Goal: Information Seeking & Learning: Check status

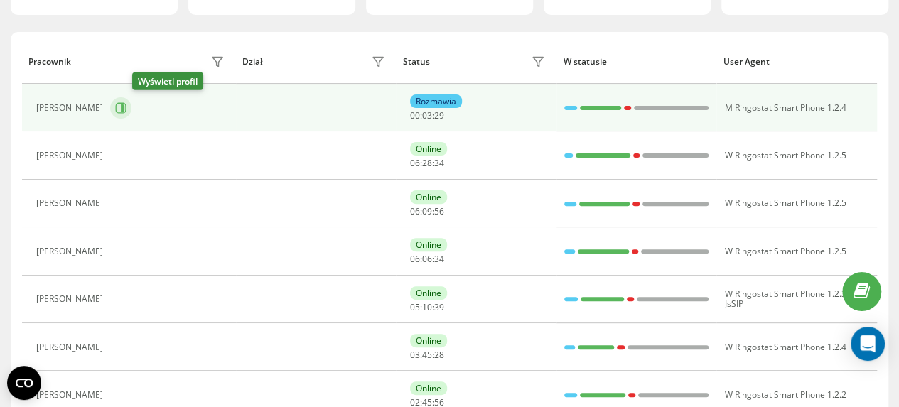
click at [124, 107] on icon at bounding box center [123, 107] width 4 height 7
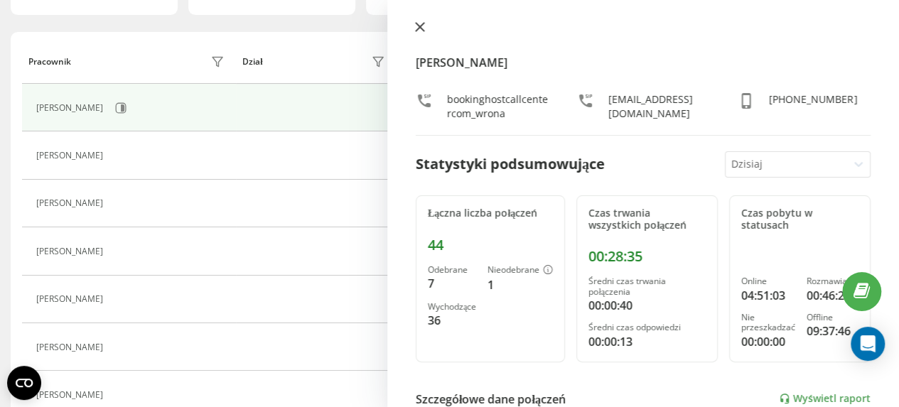
click at [418, 27] on icon at bounding box center [420, 27] width 9 height 9
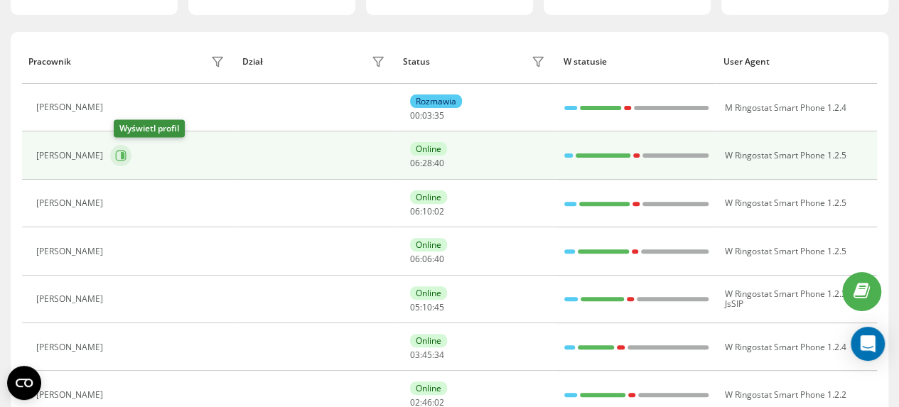
click at [124, 153] on icon at bounding box center [123, 155] width 4 height 7
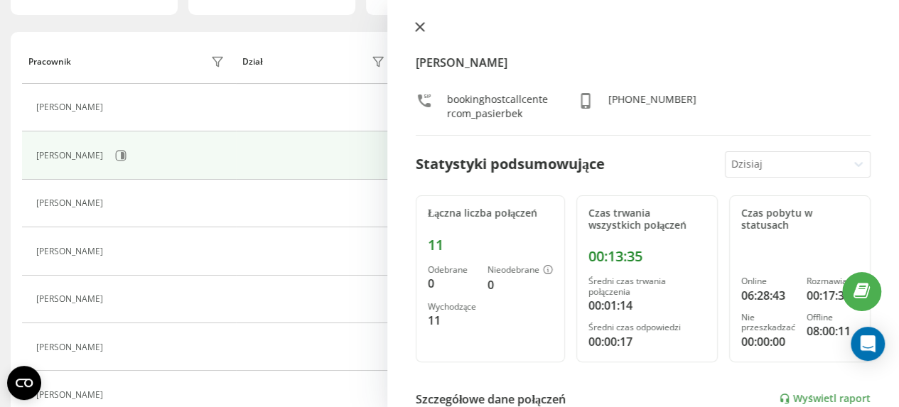
click at [418, 26] on icon at bounding box center [420, 27] width 9 height 9
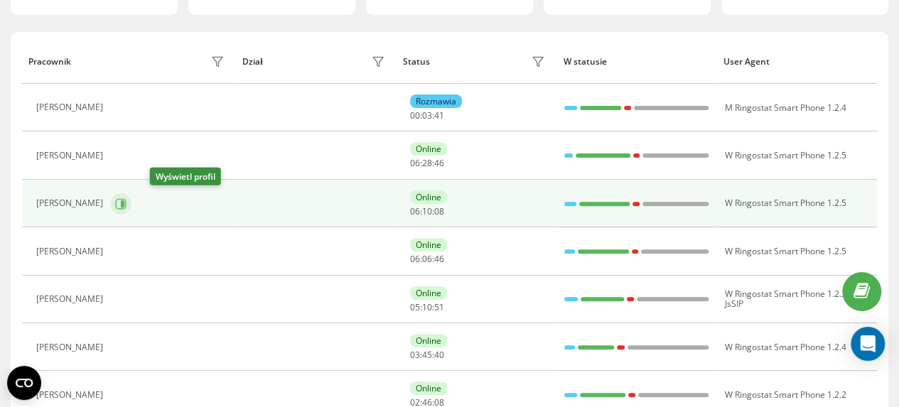
click at [124, 204] on icon at bounding box center [123, 203] width 4 height 7
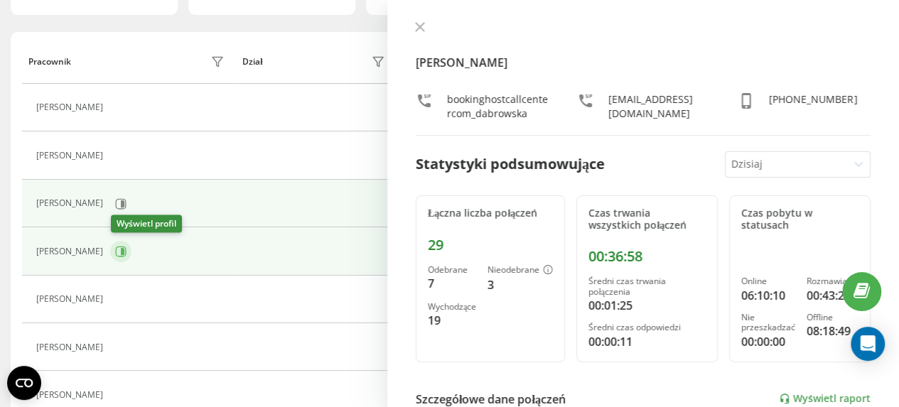
click at [124, 249] on icon at bounding box center [123, 251] width 4 height 7
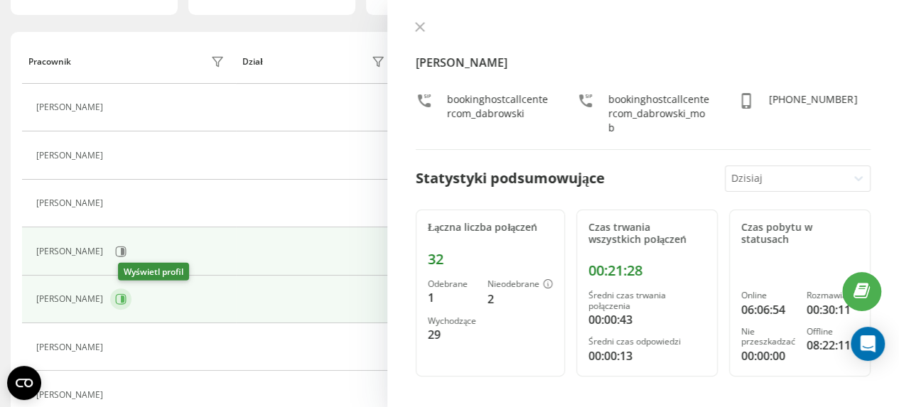
click at [124, 296] on icon at bounding box center [123, 299] width 4 height 7
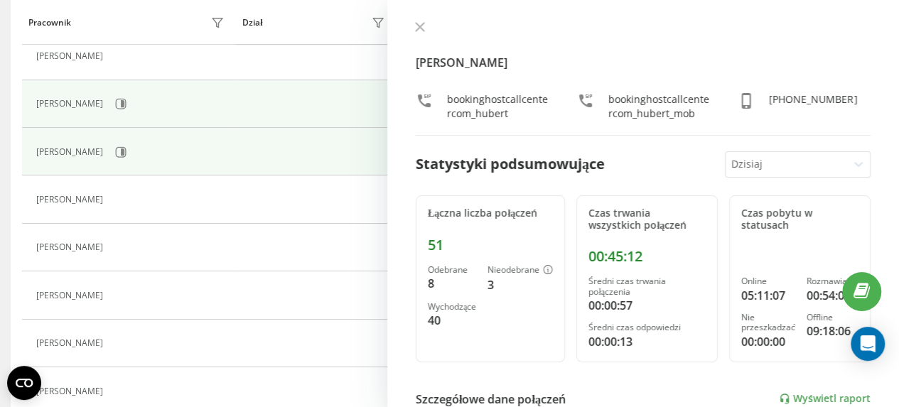
scroll to position [355, 0]
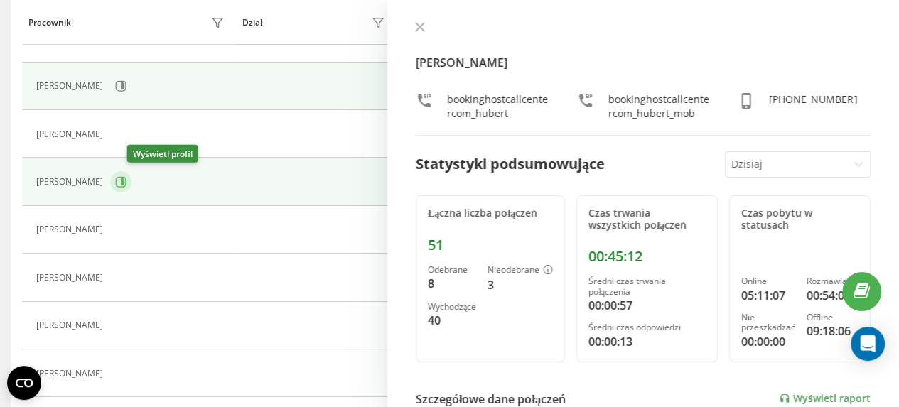
click at [126, 181] on icon at bounding box center [120, 181] width 11 height 11
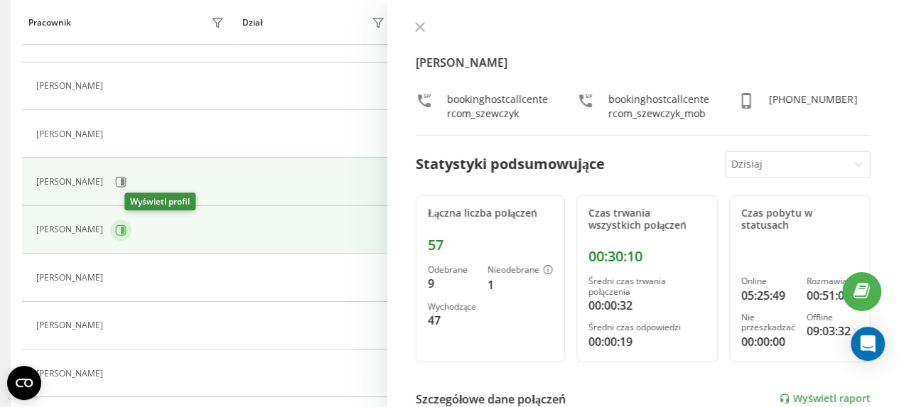
click at [124, 226] on icon at bounding box center [123, 229] width 4 height 7
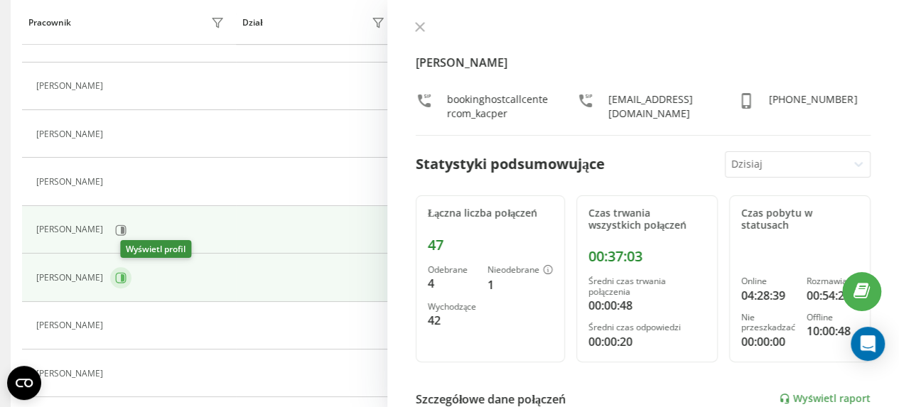
click at [126, 275] on icon at bounding box center [120, 277] width 11 height 11
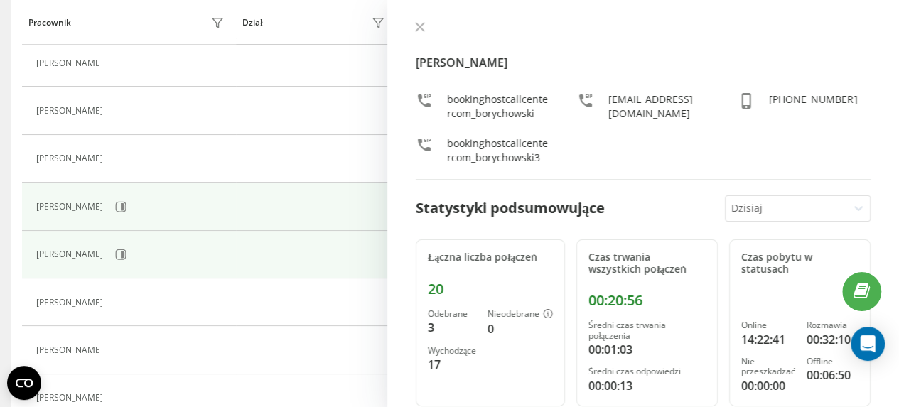
scroll to position [497, 0]
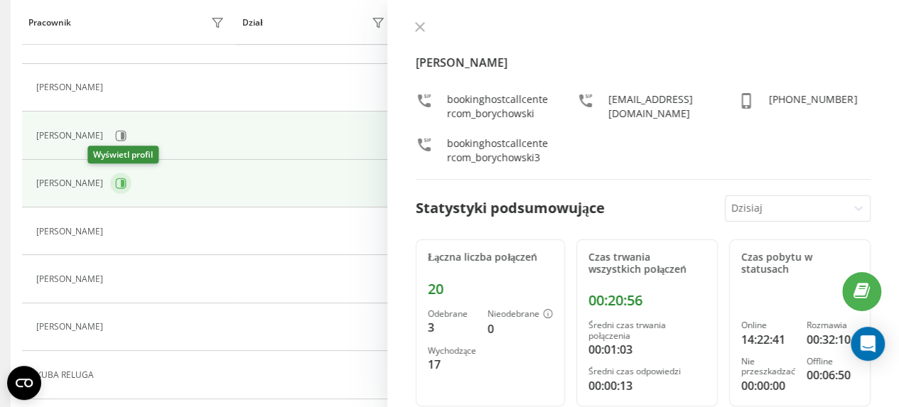
click at [115, 178] on icon at bounding box center [120, 183] width 11 height 11
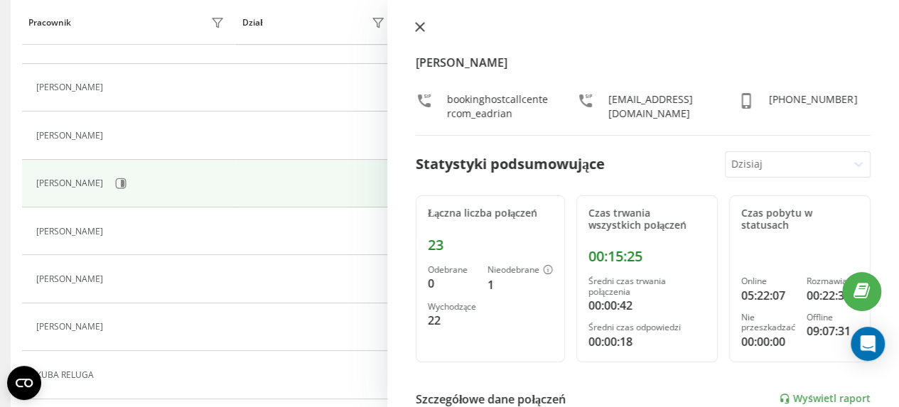
click at [417, 29] on icon at bounding box center [420, 27] width 9 height 9
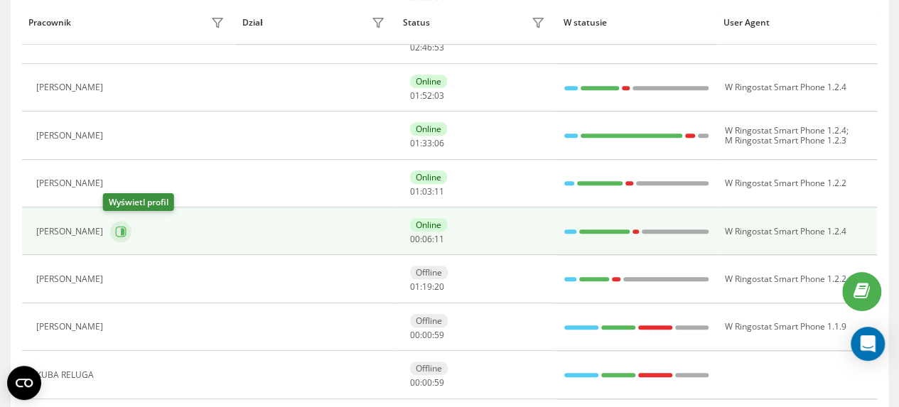
click at [121, 228] on icon at bounding box center [123, 231] width 4 height 7
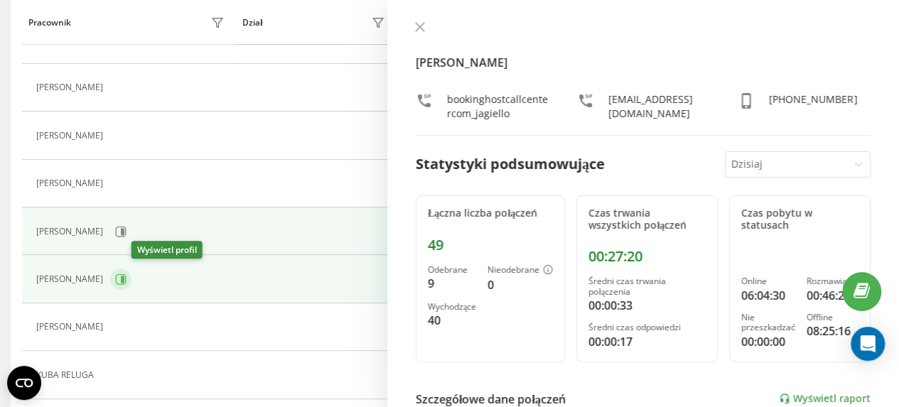
click at [126, 274] on icon at bounding box center [121, 279] width 11 height 11
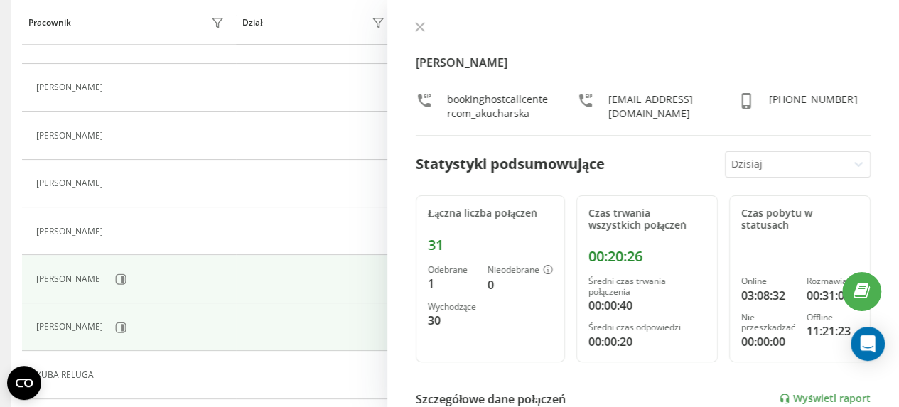
scroll to position [259, 0]
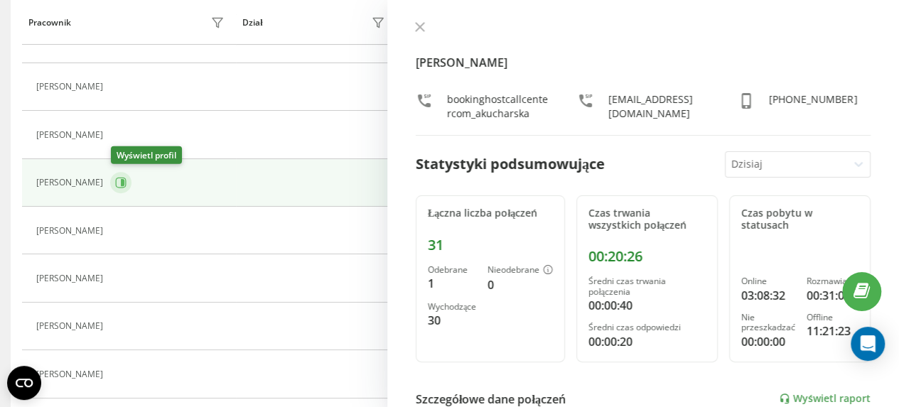
click at [125, 180] on icon at bounding box center [120, 182] width 11 height 11
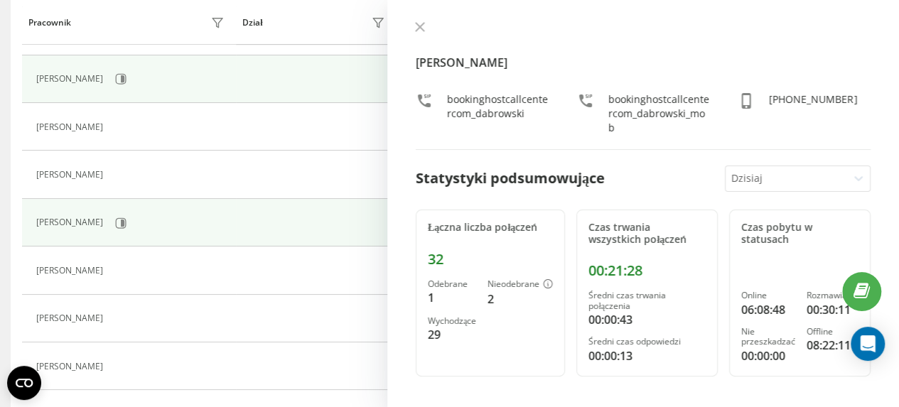
scroll to position [401, 0]
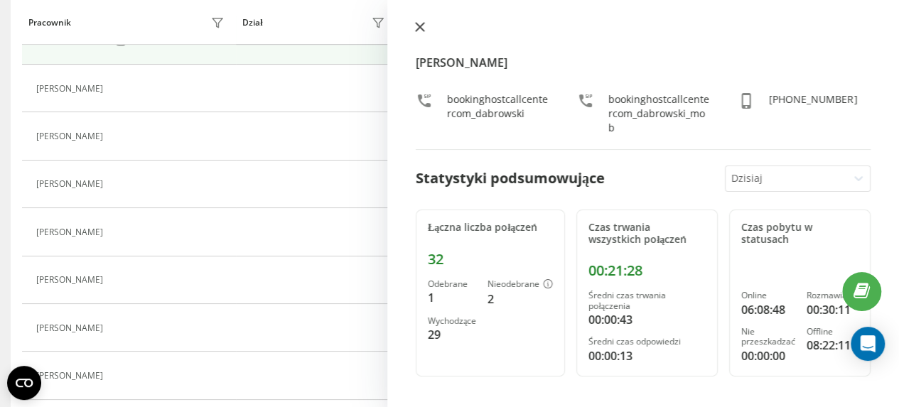
click at [426, 26] on button at bounding box center [420, 27] width 18 height 13
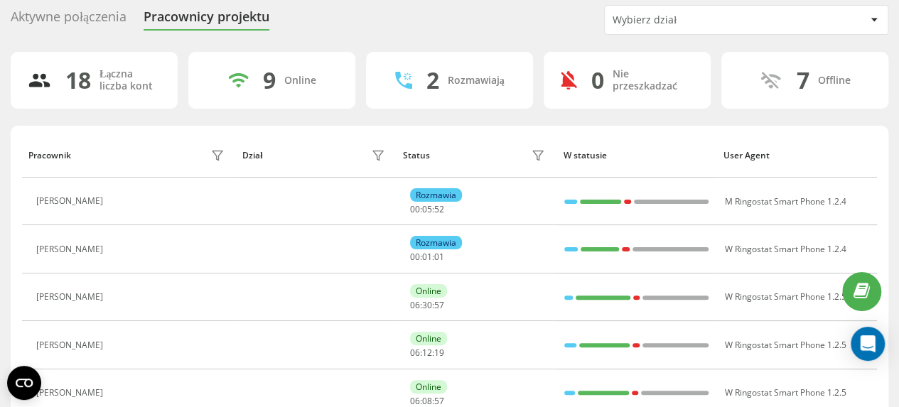
scroll to position [45, 0]
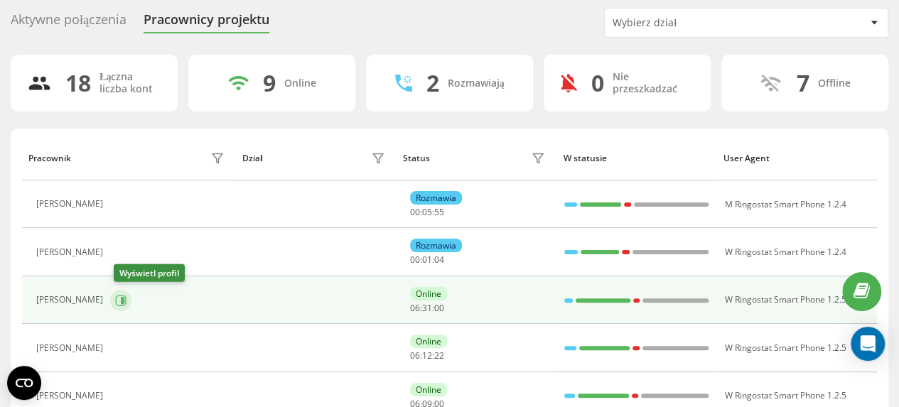
click at [126, 300] on icon at bounding box center [120, 300] width 11 height 11
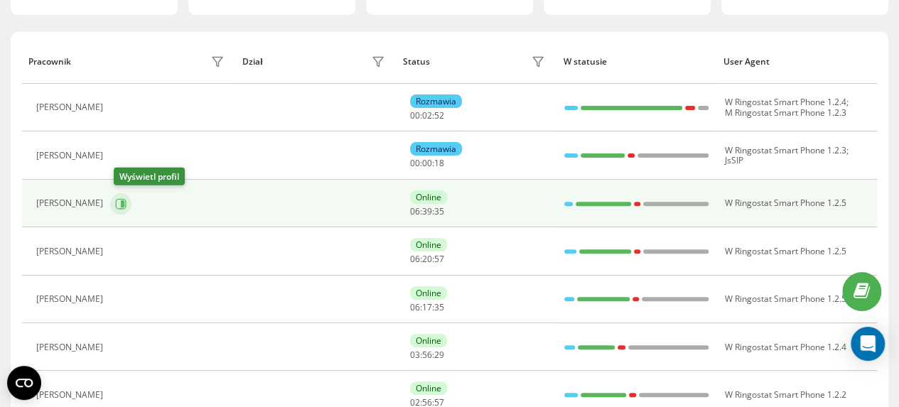
click at [124, 200] on icon at bounding box center [123, 203] width 4 height 7
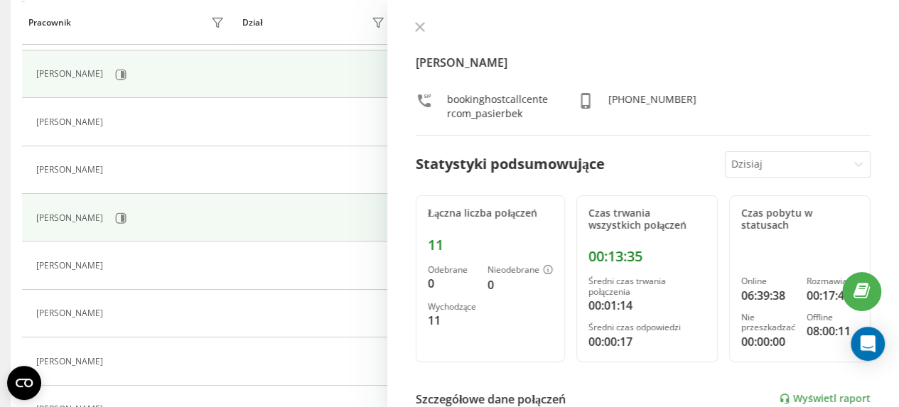
scroll to position [284, 0]
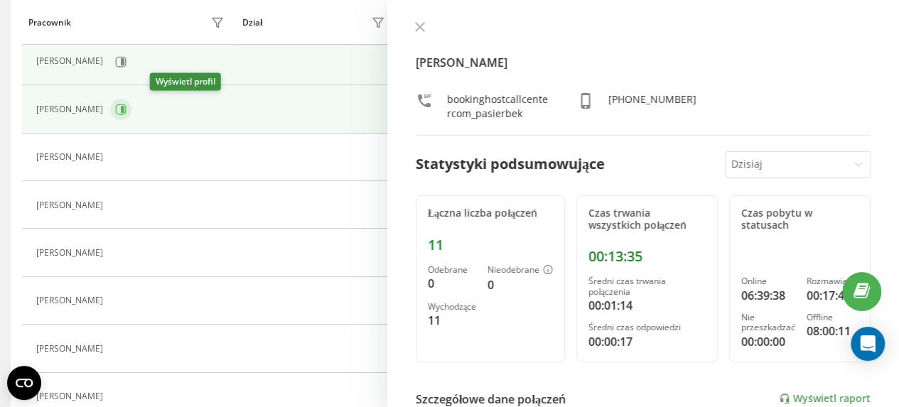
click at [124, 107] on icon at bounding box center [123, 109] width 4 height 7
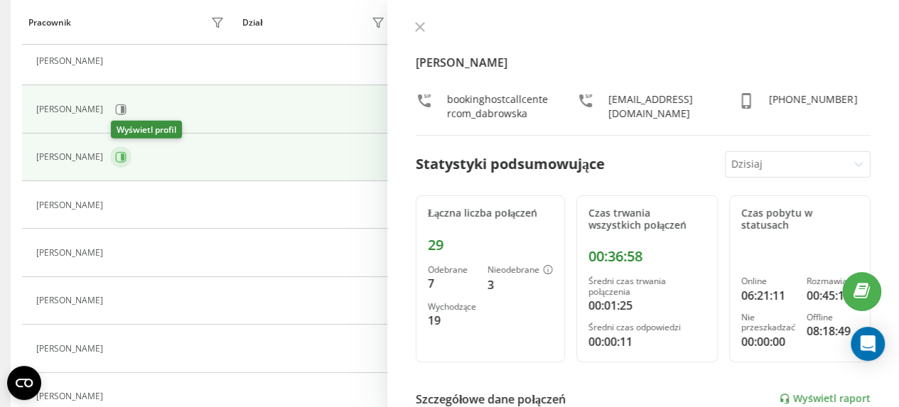
click at [124, 156] on icon at bounding box center [123, 156] width 4 height 7
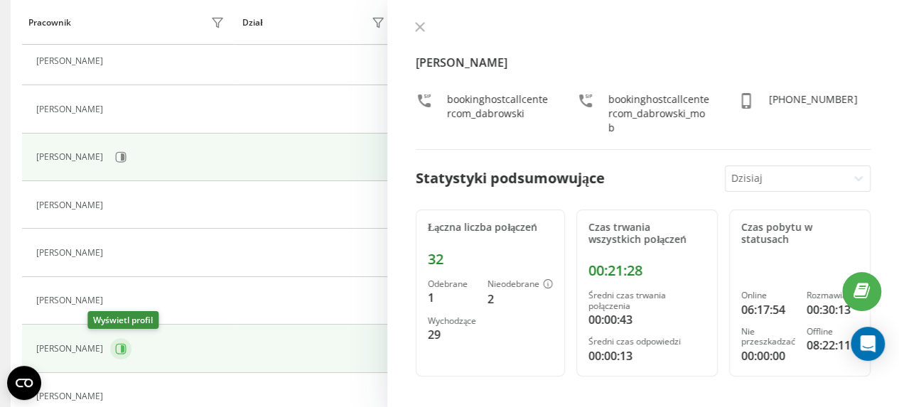
click at [121, 345] on icon at bounding box center [123, 348] width 4 height 7
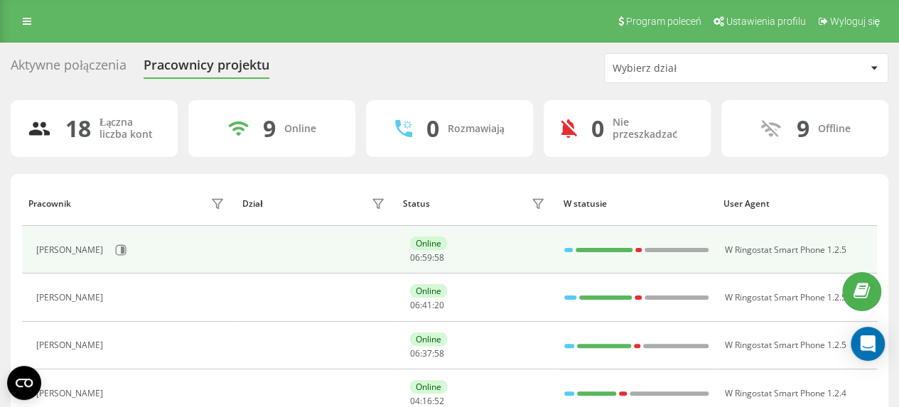
scroll to position [71, 0]
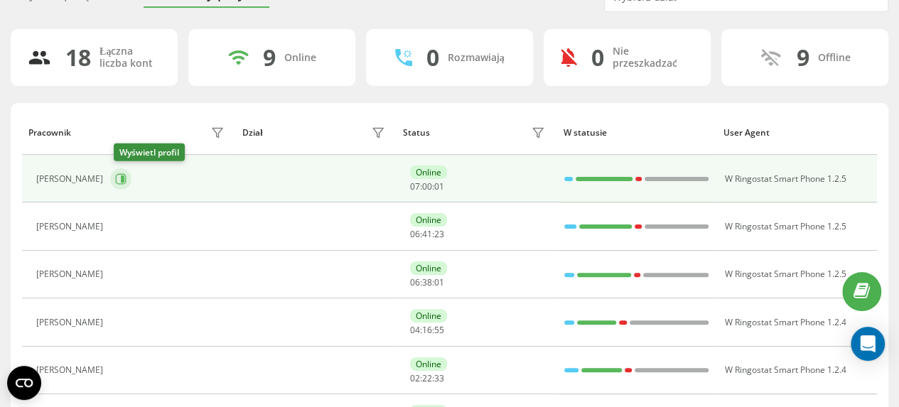
click at [126, 178] on icon at bounding box center [120, 178] width 11 height 11
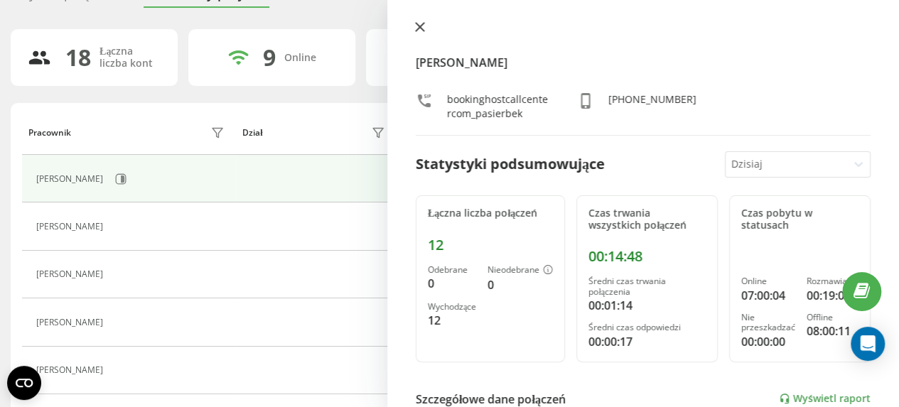
click at [424, 26] on icon at bounding box center [420, 27] width 10 height 10
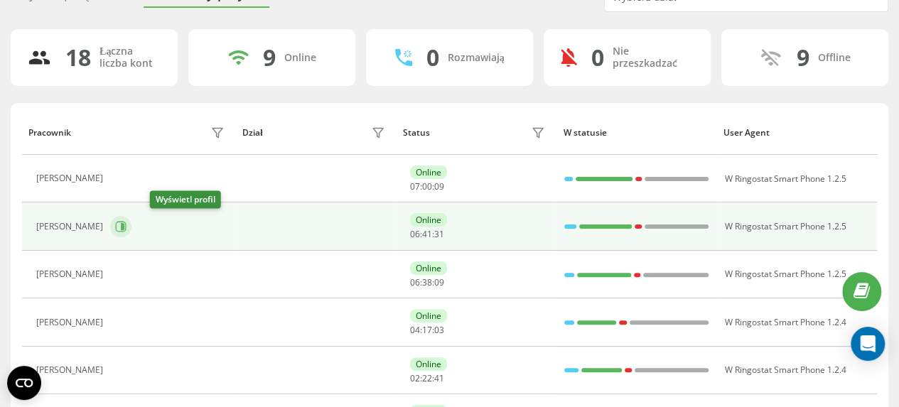
click at [124, 227] on icon at bounding box center [123, 226] width 4 height 7
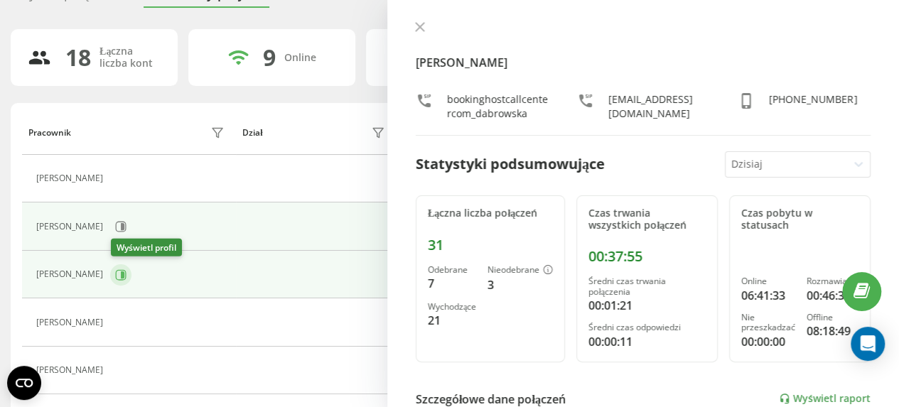
click at [124, 273] on icon at bounding box center [123, 274] width 4 height 7
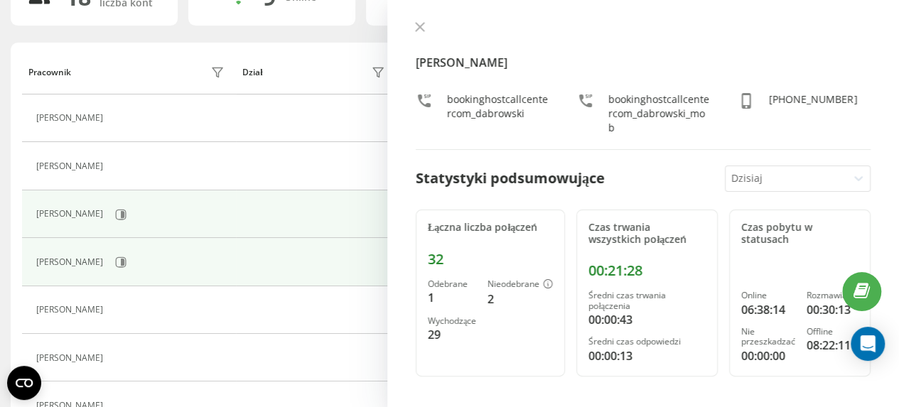
scroll to position [213, 0]
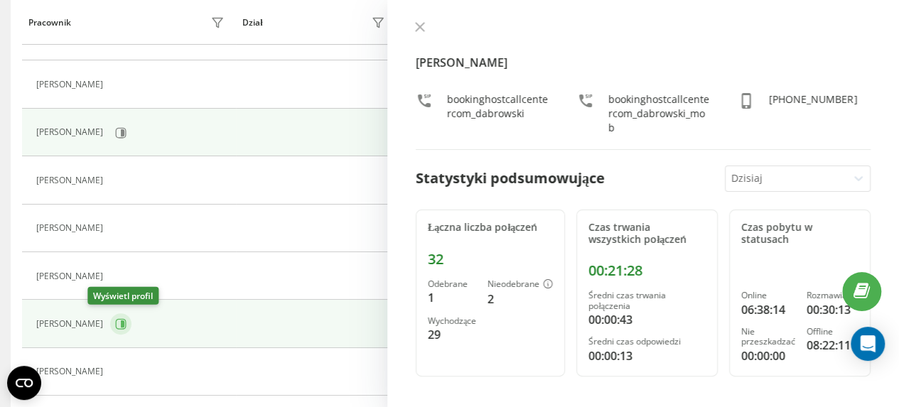
click at [121, 323] on icon at bounding box center [123, 323] width 4 height 7
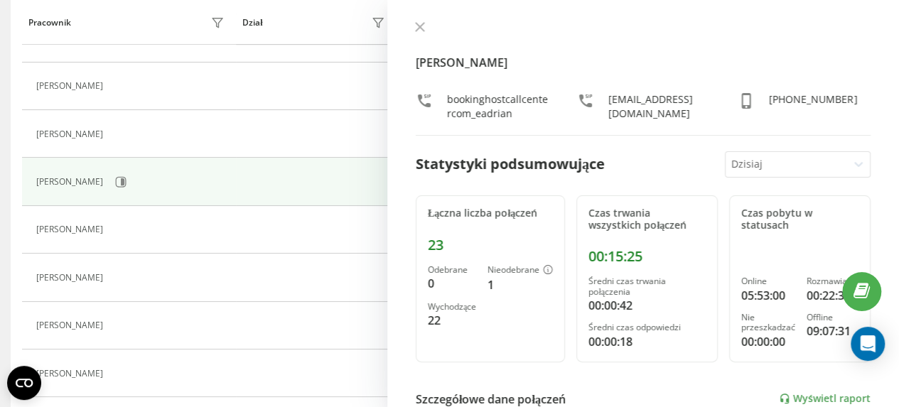
scroll to position [426, 0]
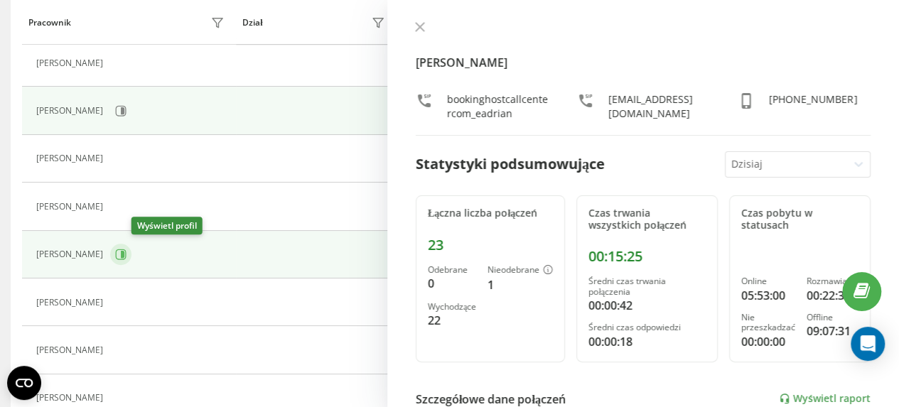
click at [124, 251] on icon at bounding box center [123, 254] width 4 height 7
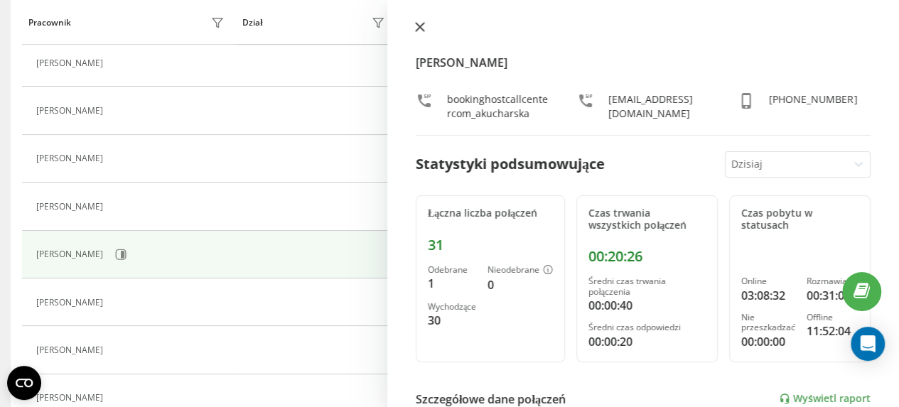
click at [421, 28] on icon at bounding box center [420, 27] width 9 height 9
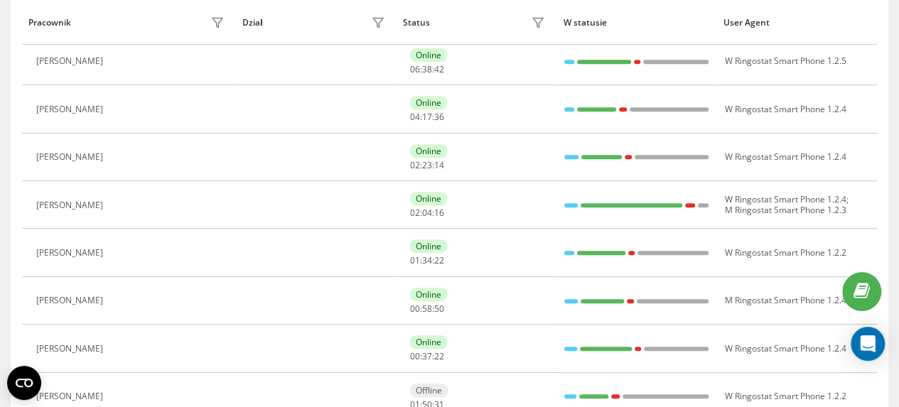
scroll to position [45, 0]
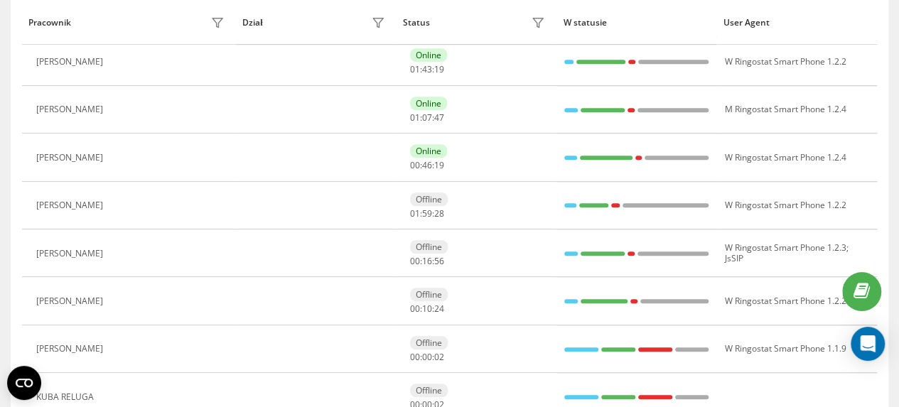
scroll to position [497, 0]
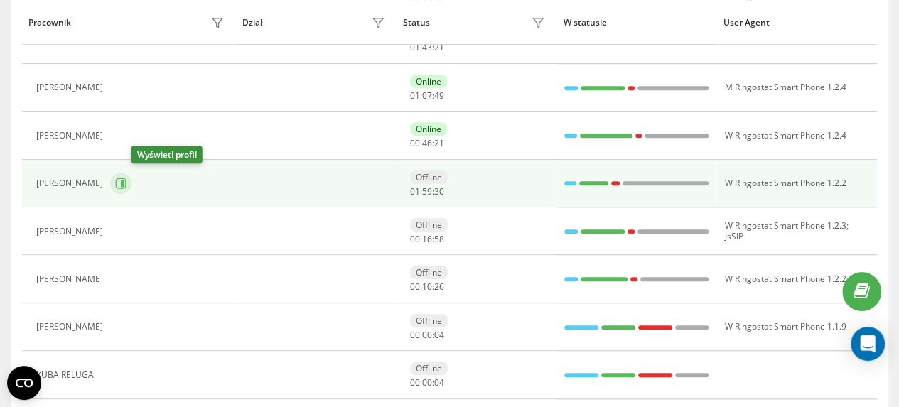
click at [124, 180] on icon at bounding box center [123, 183] width 4 height 7
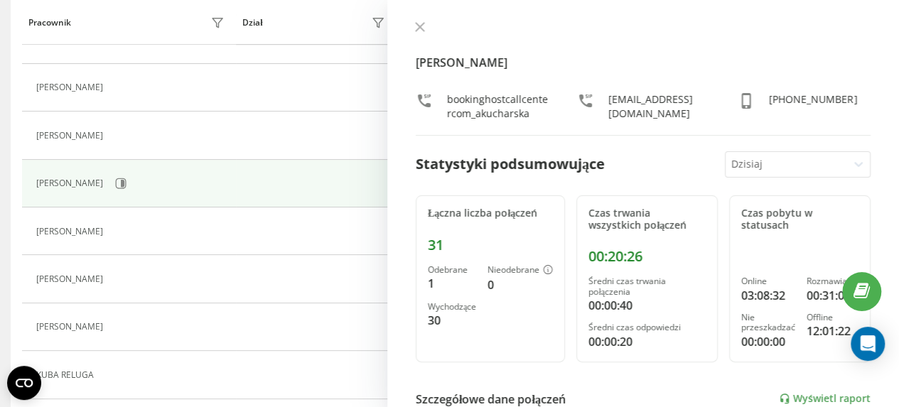
click at [851, 171] on icon at bounding box center [858, 164] width 14 height 14
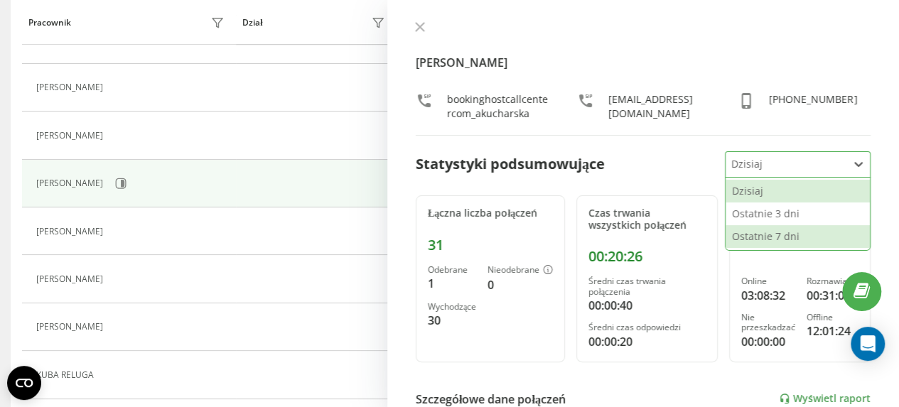
click at [796, 248] on div "Ostatnie 7 dni" at bounding box center [797, 236] width 144 height 23
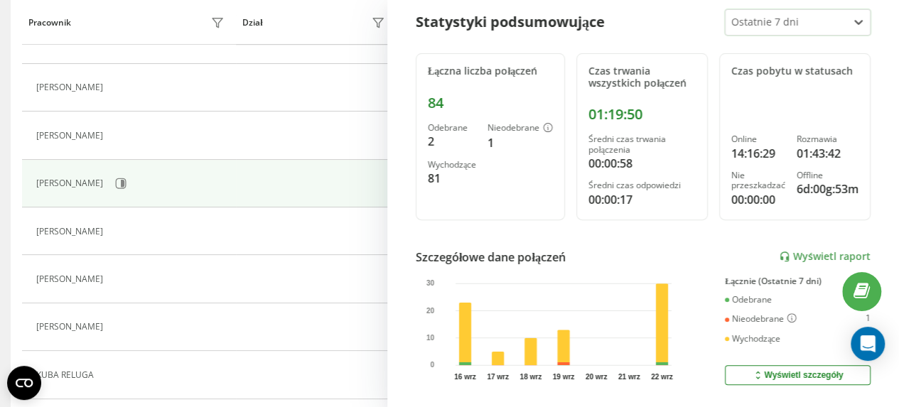
scroll to position [213, 0]
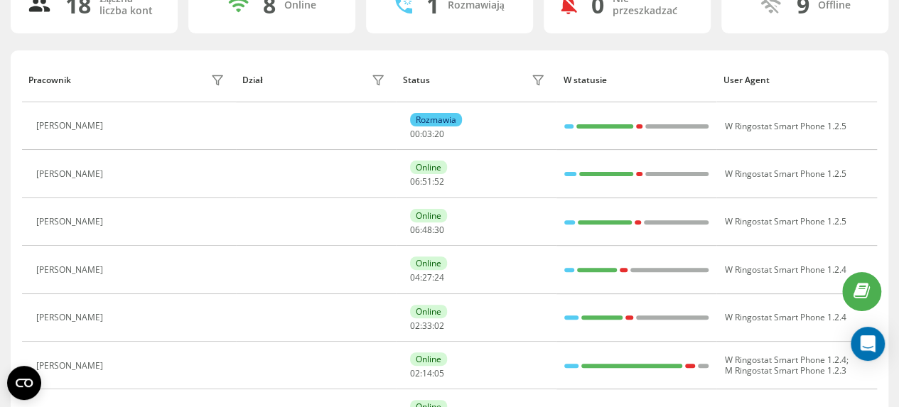
scroll to position [142, 0]
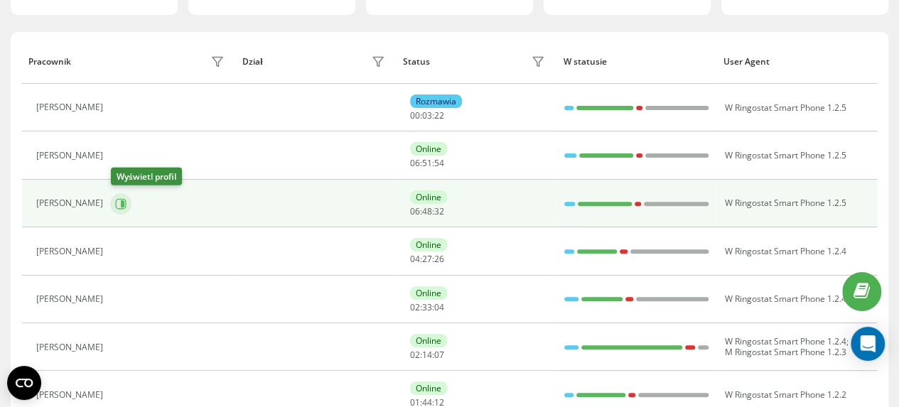
click at [124, 204] on icon at bounding box center [123, 203] width 4 height 7
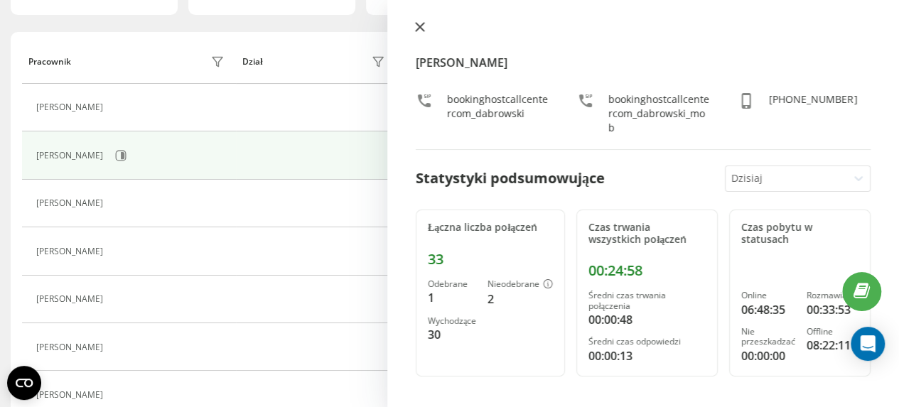
click at [423, 25] on icon at bounding box center [420, 27] width 10 height 10
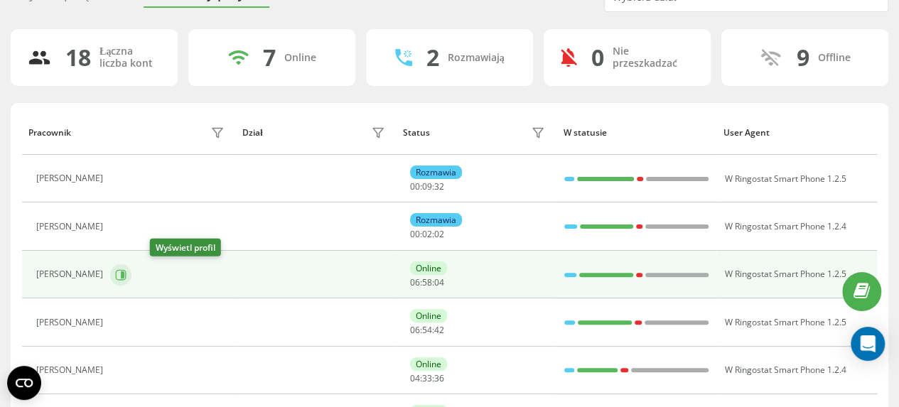
click at [124, 272] on icon at bounding box center [123, 274] width 4 height 7
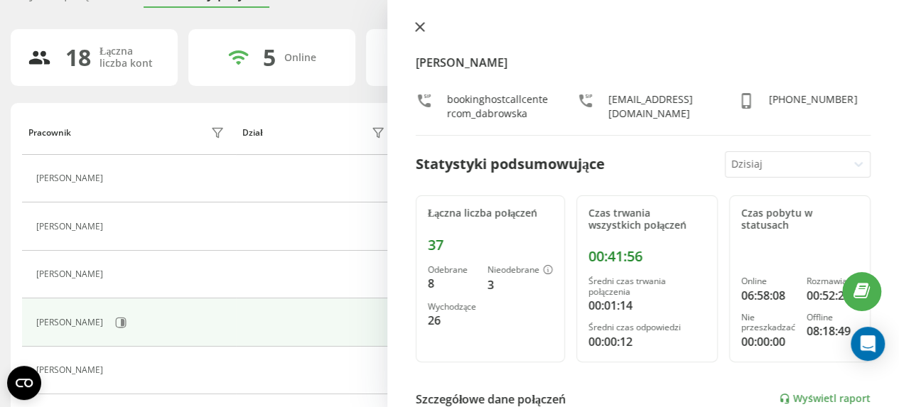
click at [419, 26] on icon at bounding box center [420, 27] width 9 height 9
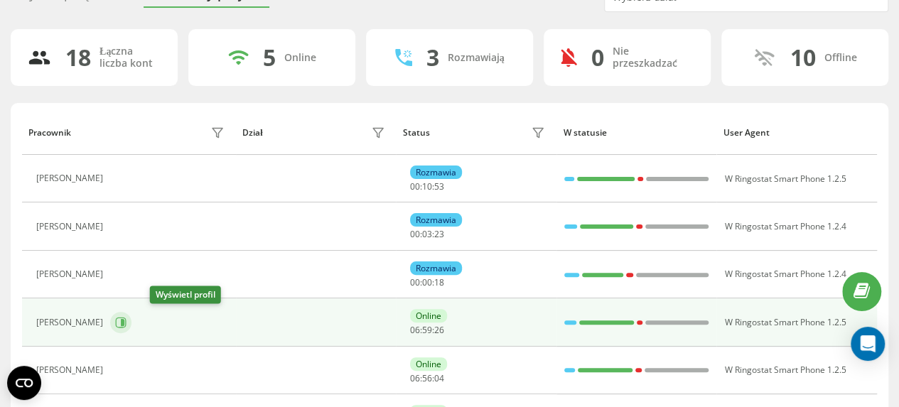
click at [124, 321] on icon at bounding box center [123, 322] width 4 height 7
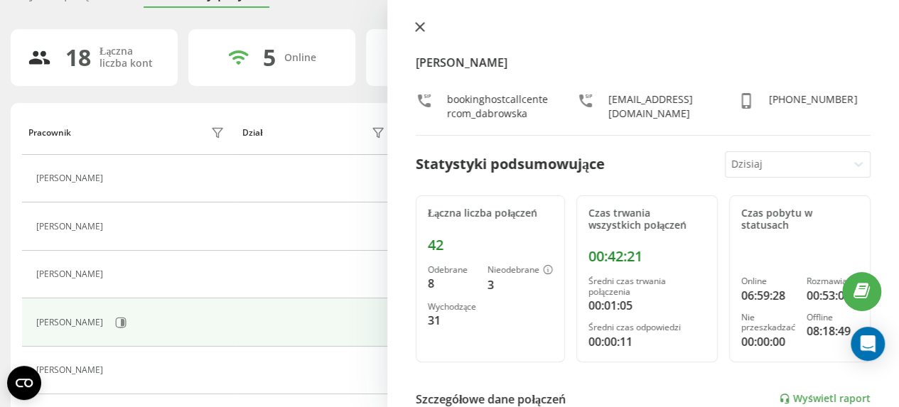
click at [417, 28] on icon at bounding box center [420, 27] width 10 height 10
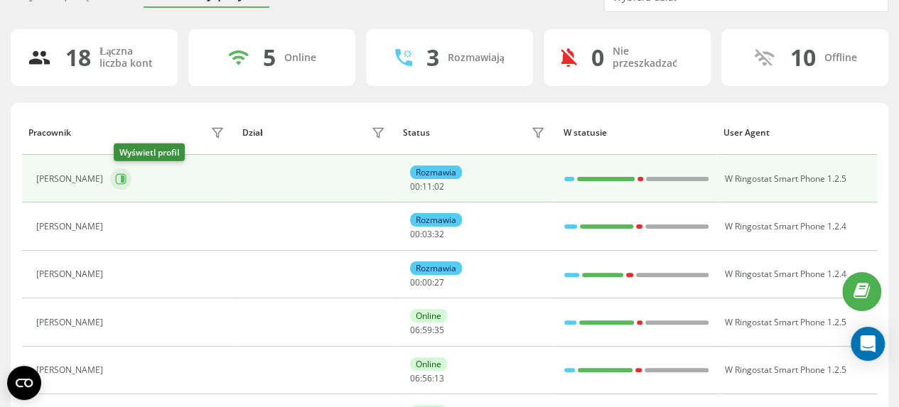
click at [126, 177] on icon at bounding box center [120, 178] width 11 height 11
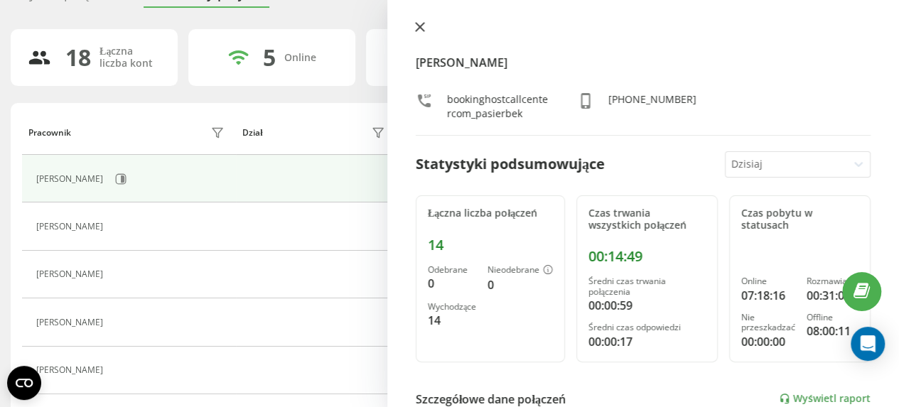
click at [423, 25] on icon at bounding box center [420, 27] width 10 height 10
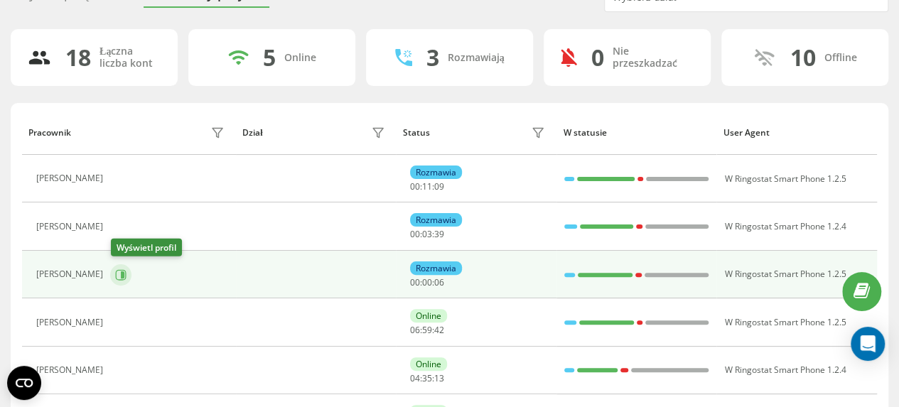
click at [123, 274] on icon at bounding box center [123, 274] width 4 height 7
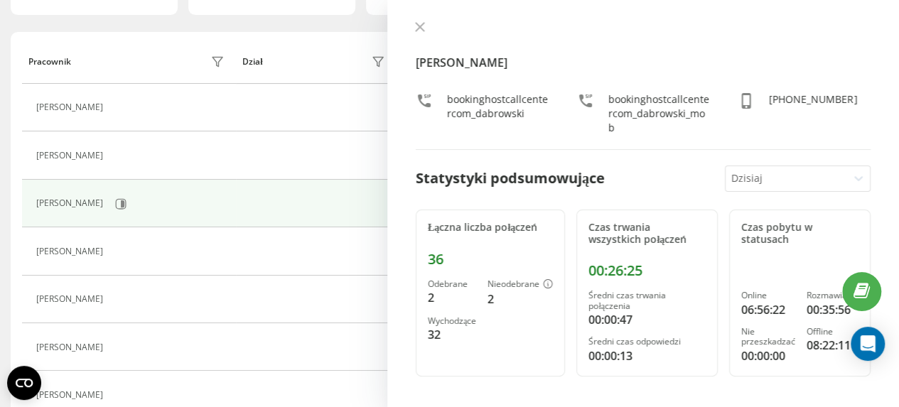
scroll to position [213, 0]
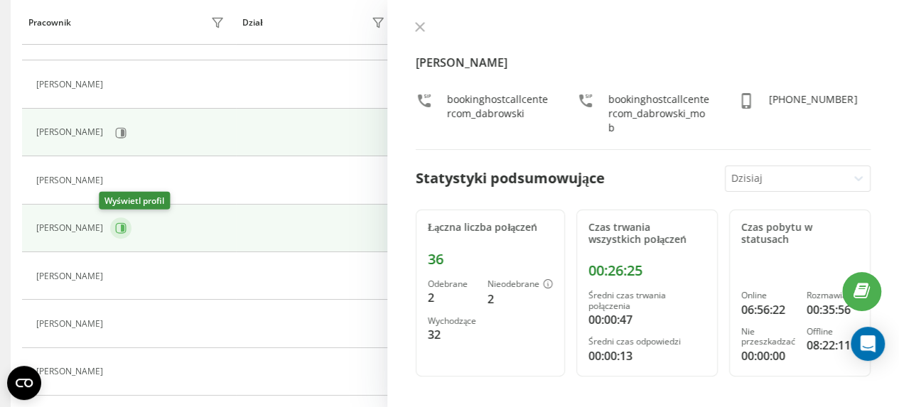
click at [121, 227] on icon at bounding box center [123, 227] width 4 height 7
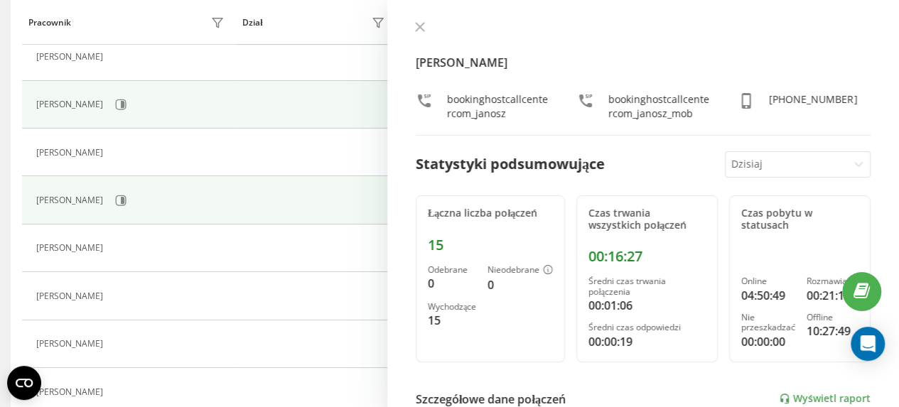
scroll to position [355, 0]
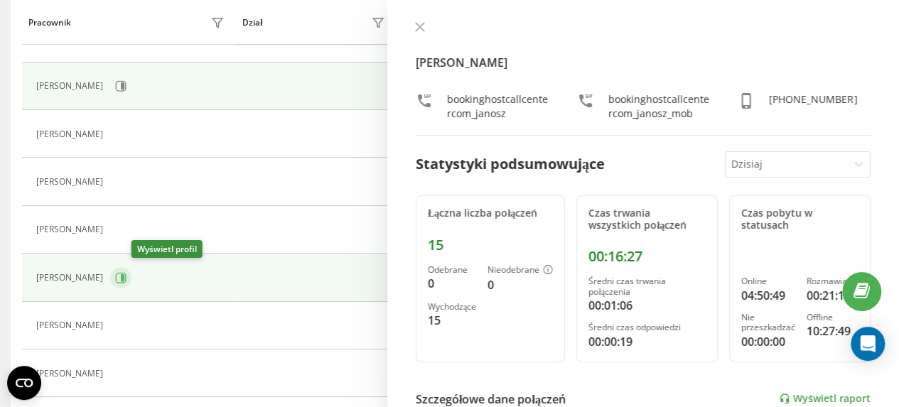
click at [124, 275] on icon at bounding box center [123, 277] width 4 height 7
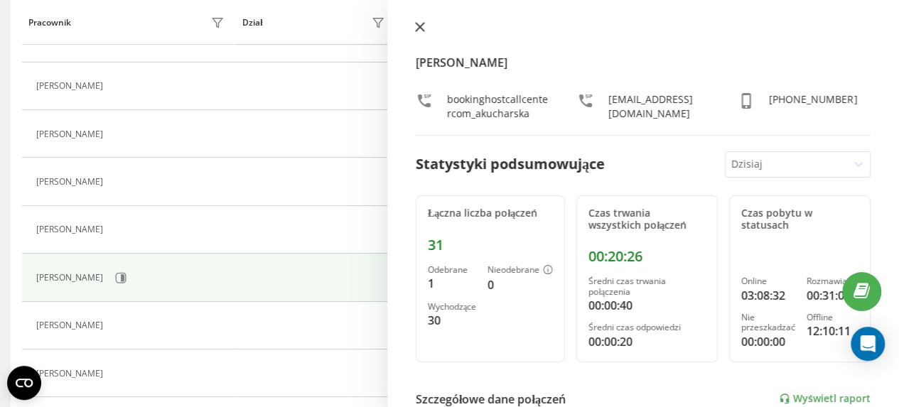
click at [416, 28] on icon at bounding box center [420, 27] width 10 height 10
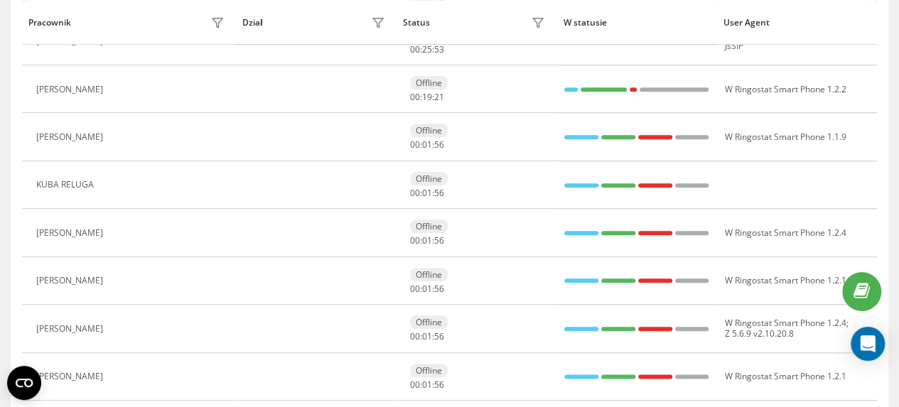
scroll to position [355, 0]
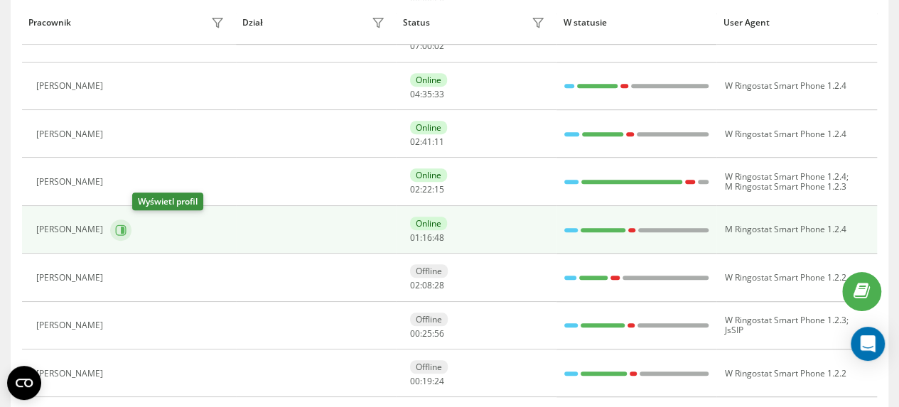
click at [126, 225] on icon at bounding box center [120, 229] width 11 height 11
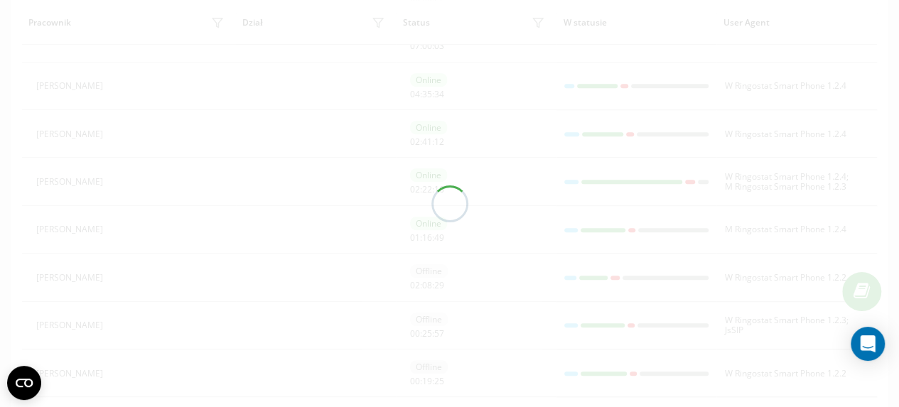
scroll to position [308, 0]
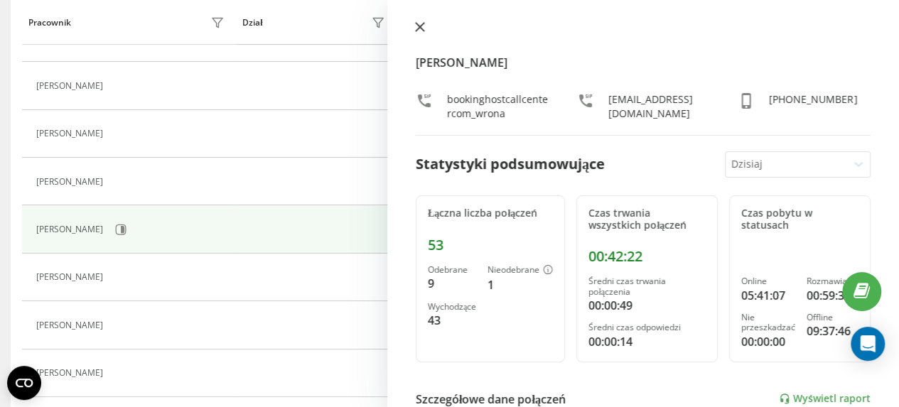
click at [418, 25] on icon at bounding box center [420, 27] width 9 height 9
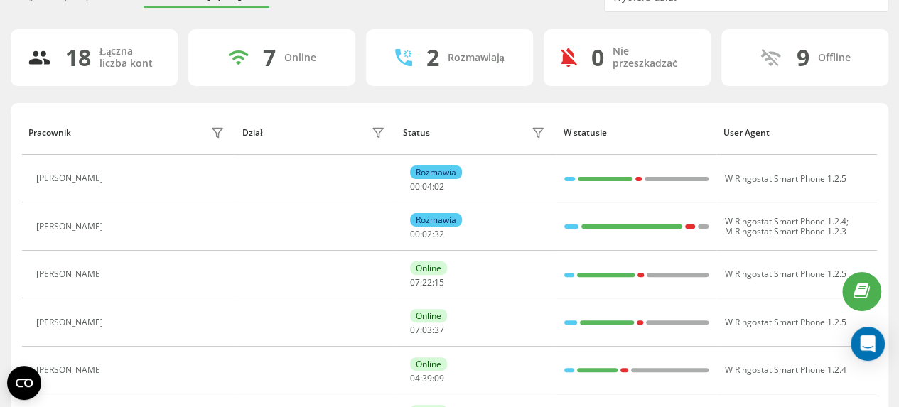
scroll to position [142, 0]
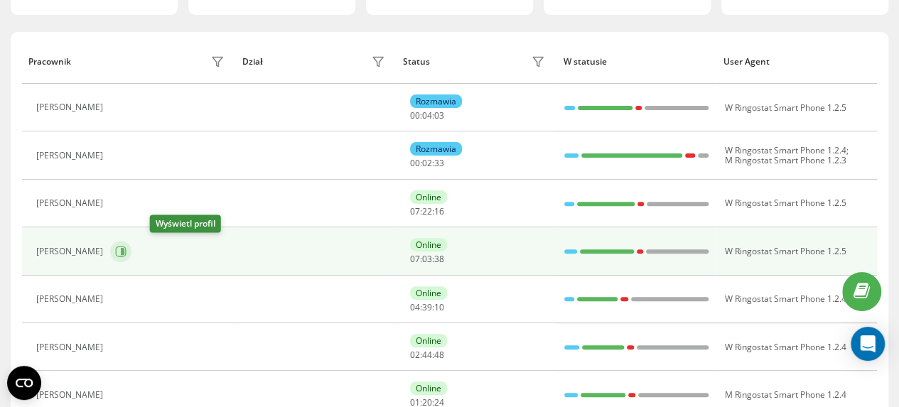
click at [124, 249] on icon at bounding box center [123, 251] width 4 height 7
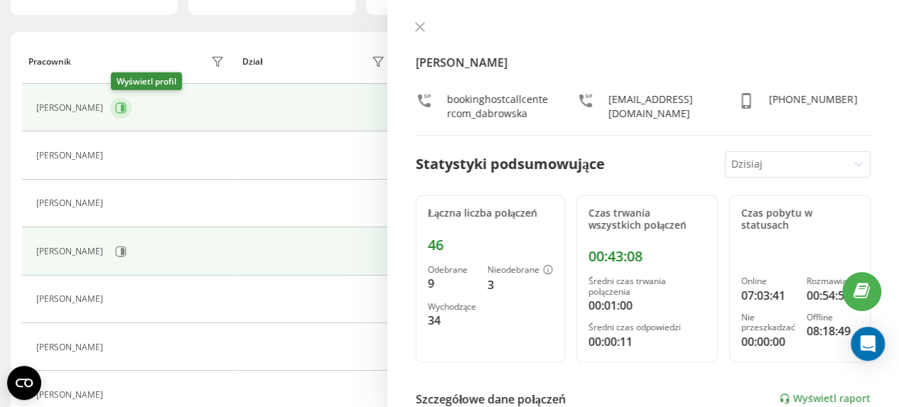
click at [123, 107] on icon at bounding box center [123, 107] width 4 height 7
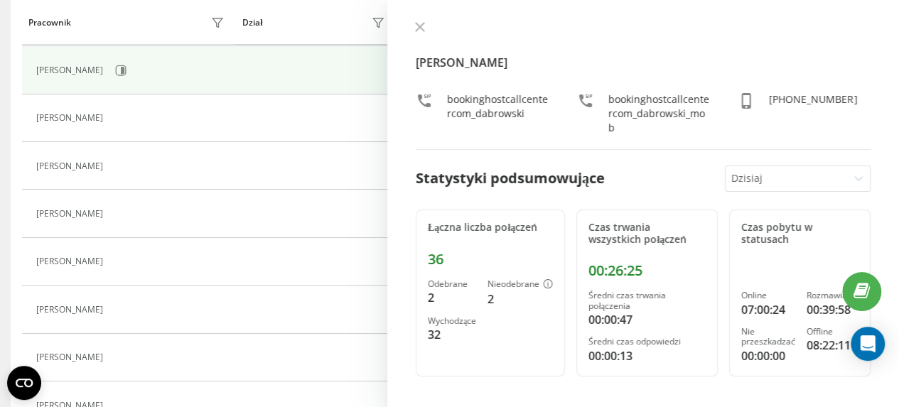
scroll to position [355, 0]
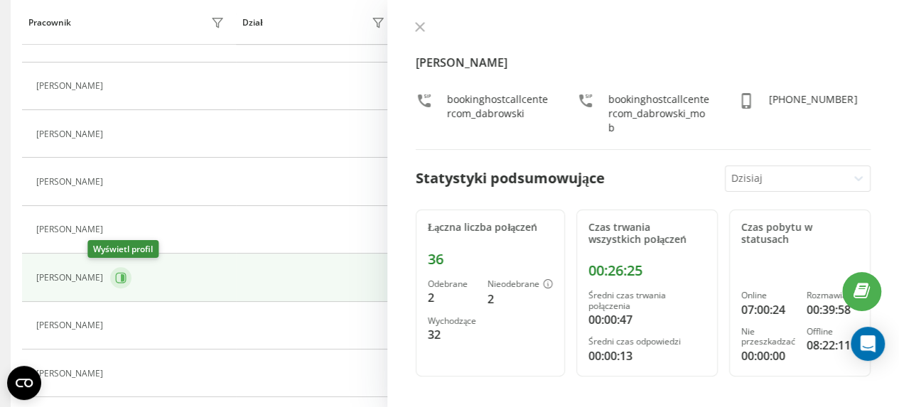
click at [115, 274] on icon at bounding box center [120, 277] width 11 height 11
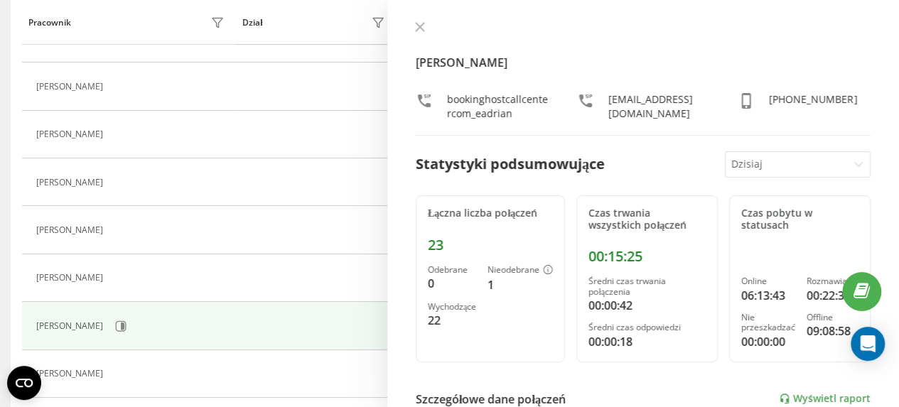
scroll to position [259, 0]
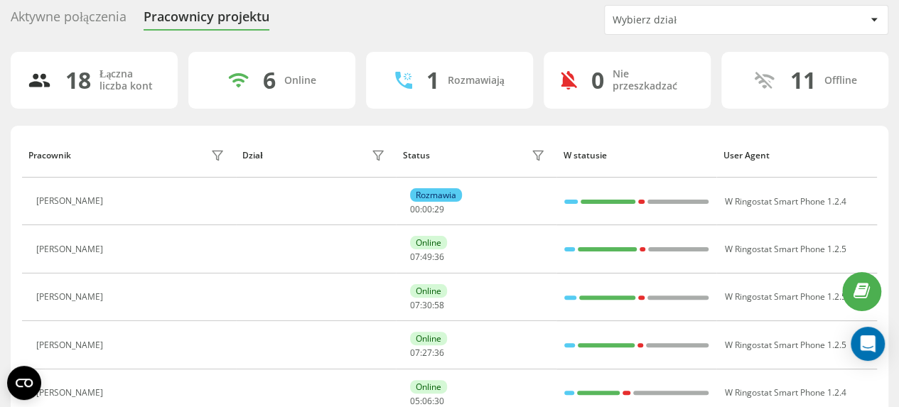
scroll to position [71, 0]
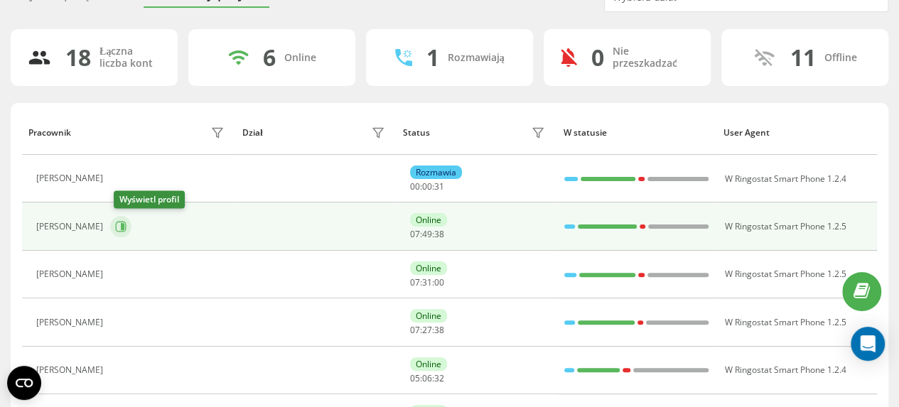
click at [124, 227] on icon at bounding box center [123, 226] width 4 height 7
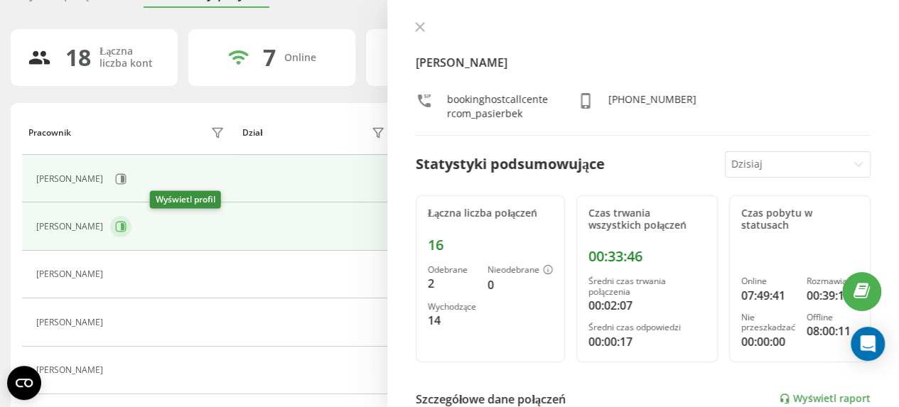
click at [126, 228] on icon at bounding box center [120, 226] width 11 height 11
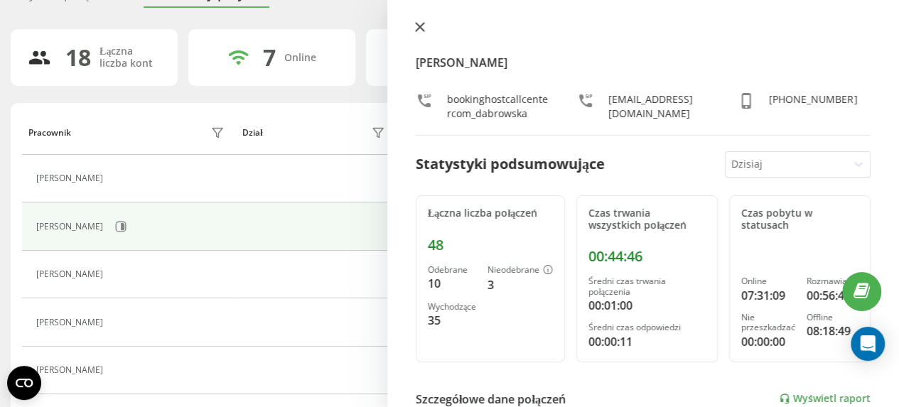
click at [417, 29] on icon at bounding box center [420, 27] width 9 height 9
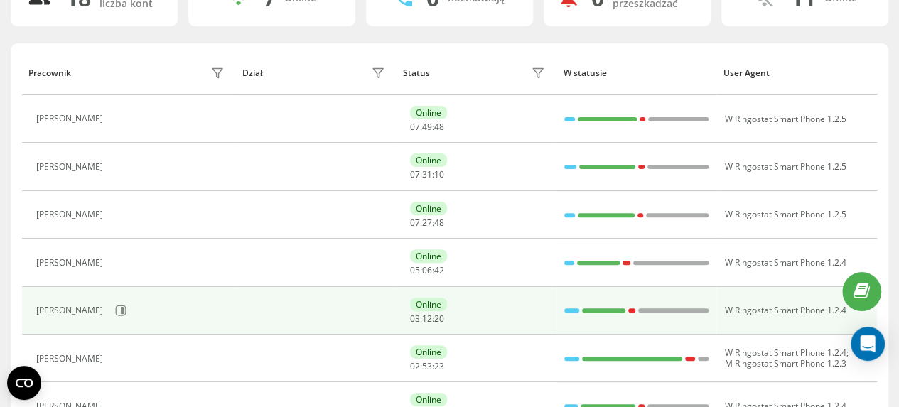
scroll to position [213, 0]
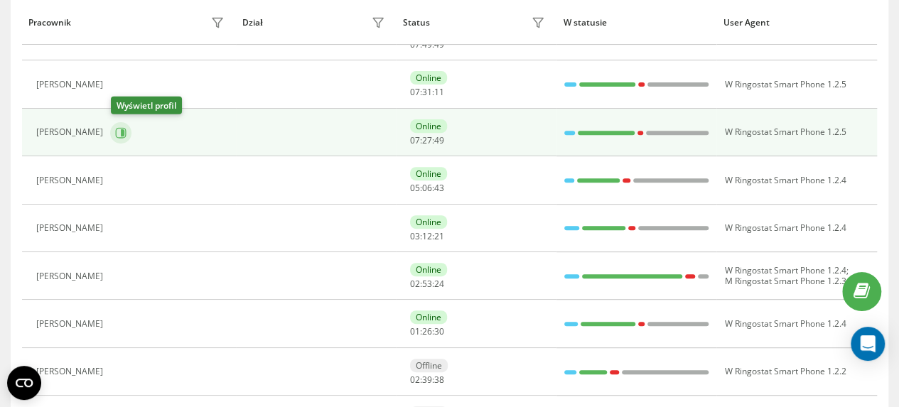
click at [126, 131] on icon at bounding box center [120, 132] width 11 height 11
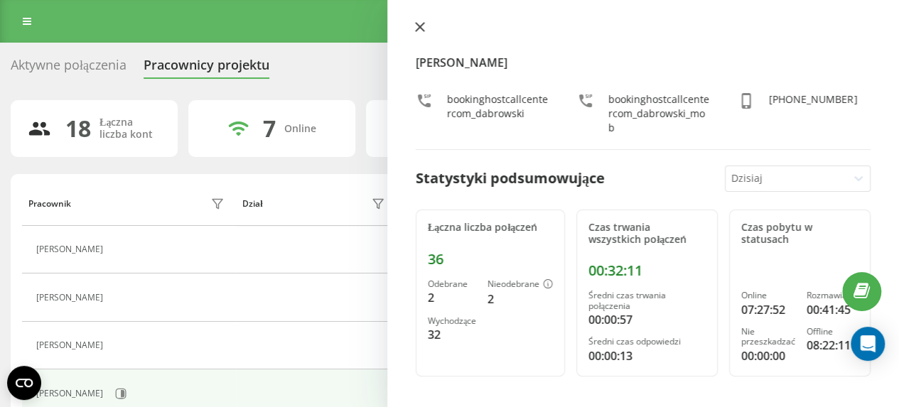
click at [421, 26] on icon at bounding box center [420, 27] width 9 height 9
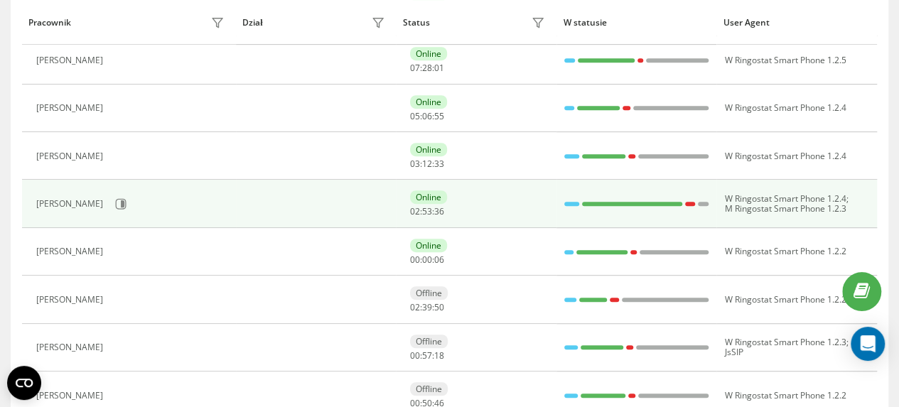
scroll to position [355, 0]
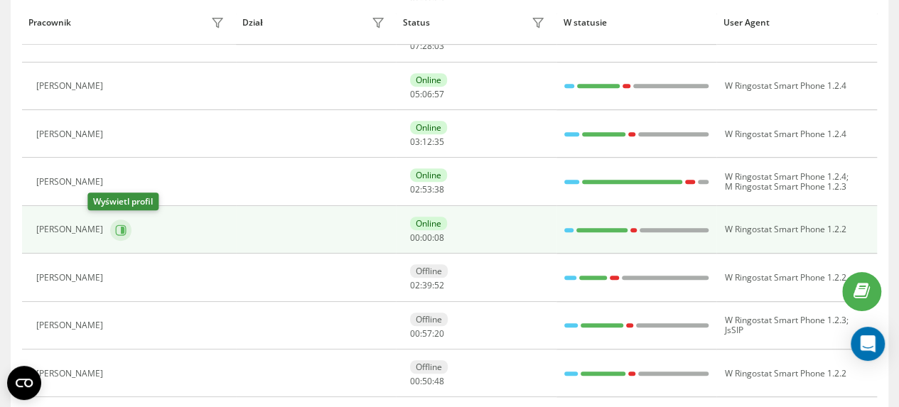
click at [121, 226] on icon at bounding box center [123, 229] width 4 height 7
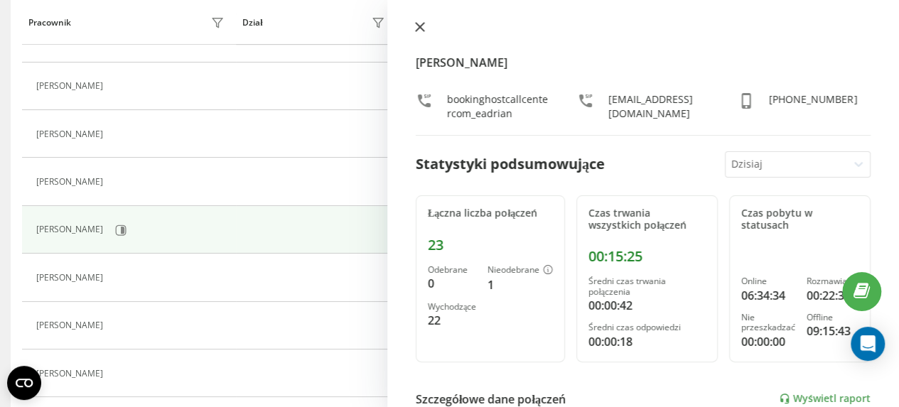
click at [418, 25] on icon at bounding box center [420, 27] width 9 height 9
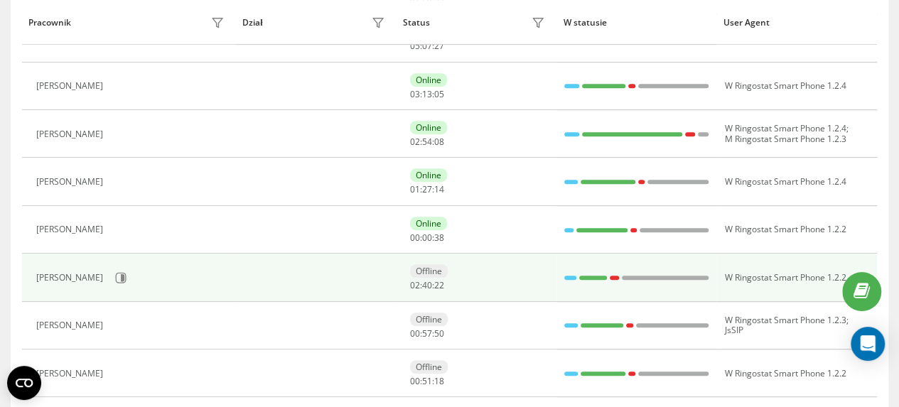
scroll to position [308, 0]
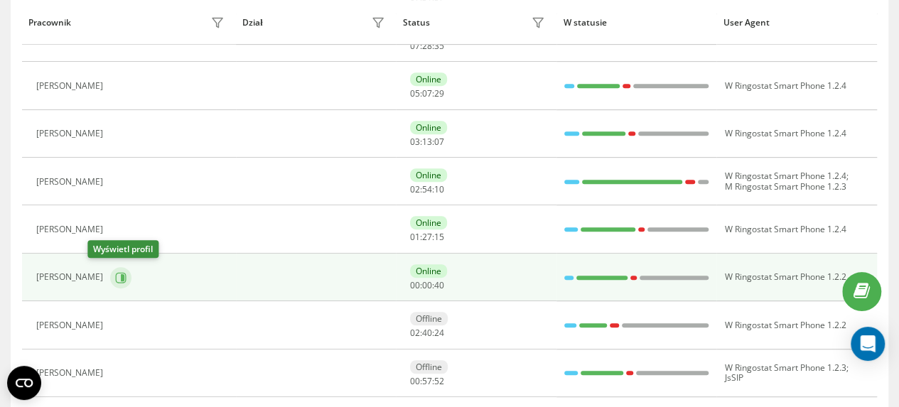
click at [121, 274] on icon at bounding box center [123, 276] width 4 height 7
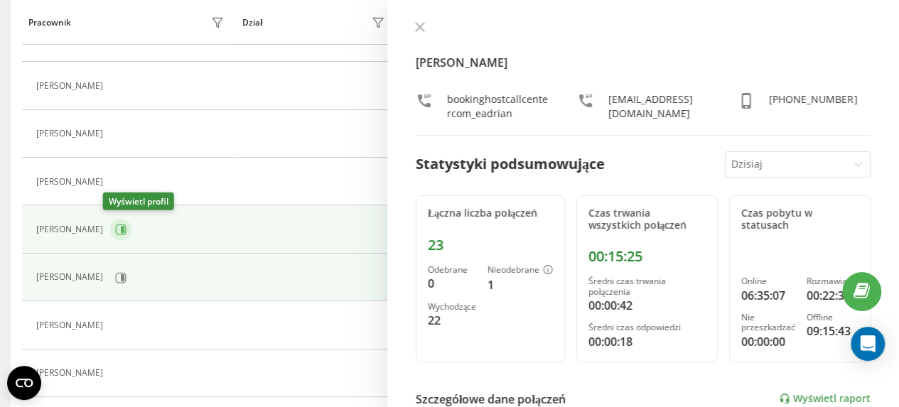
click at [121, 226] on icon at bounding box center [123, 229] width 4 height 7
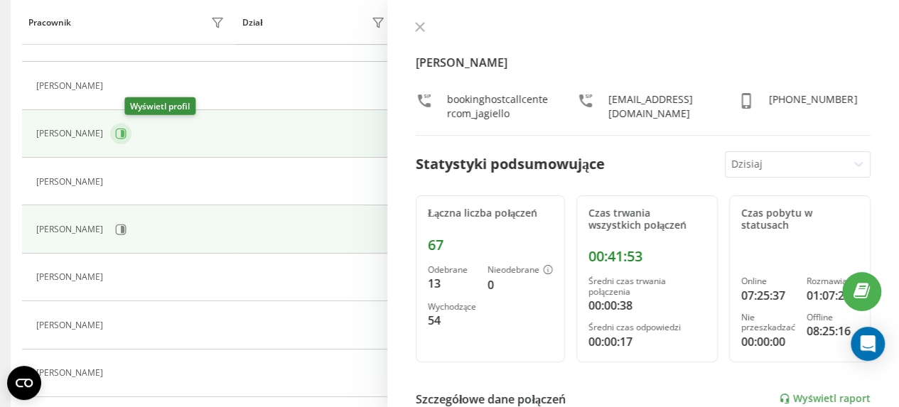
click at [131, 131] on button at bounding box center [120, 133] width 21 height 21
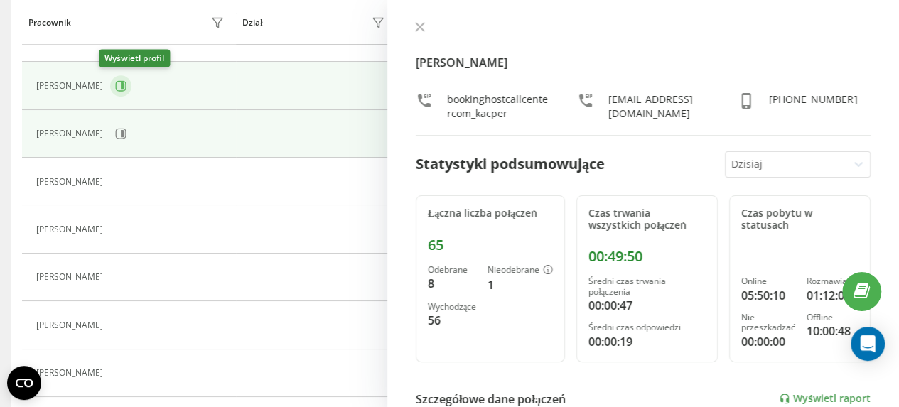
click at [121, 85] on icon at bounding box center [123, 85] width 4 height 7
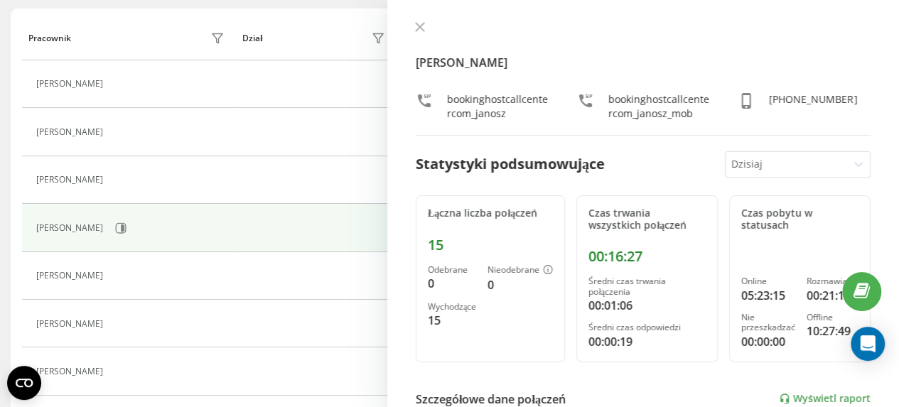
scroll to position [94, 0]
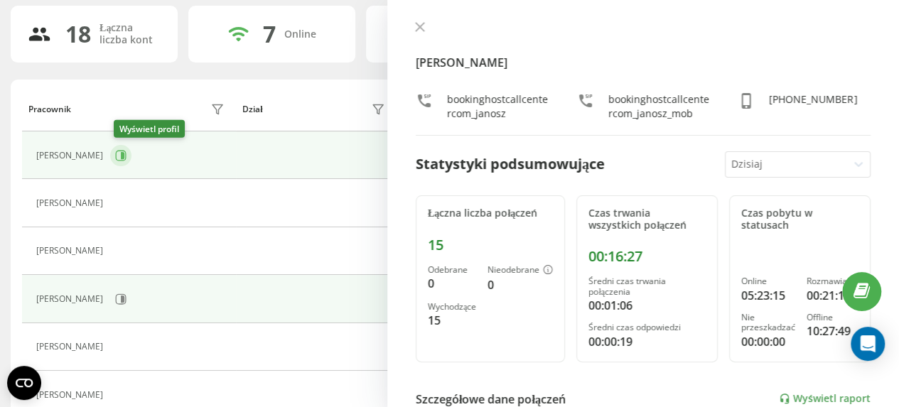
click at [124, 157] on icon at bounding box center [123, 155] width 4 height 7
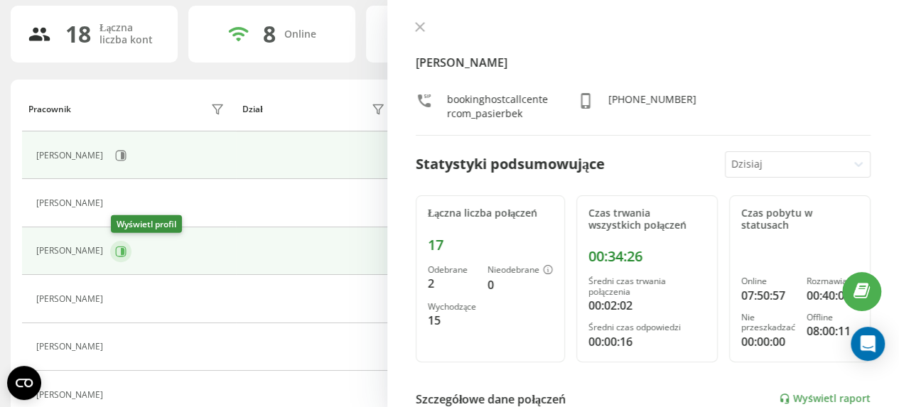
click at [125, 248] on icon at bounding box center [120, 251] width 11 height 11
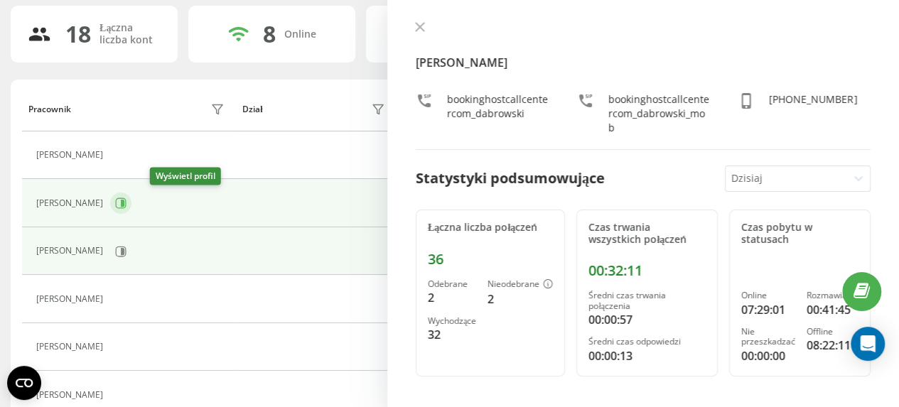
click at [124, 202] on icon at bounding box center [123, 203] width 4 height 7
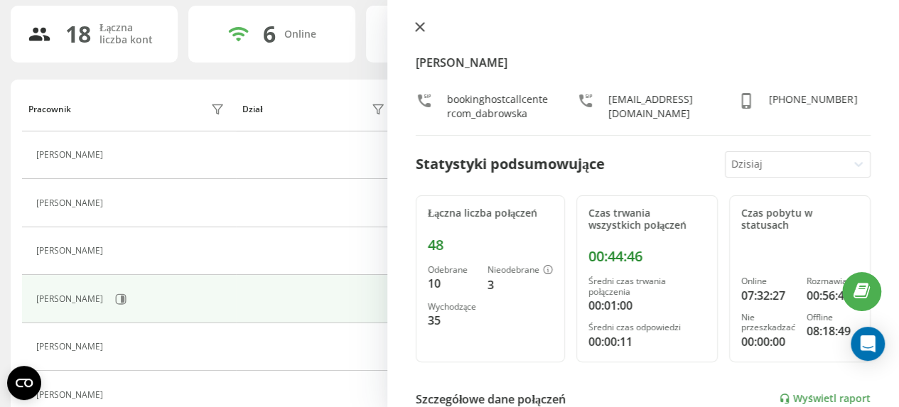
click at [420, 28] on icon at bounding box center [420, 27] width 9 height 9
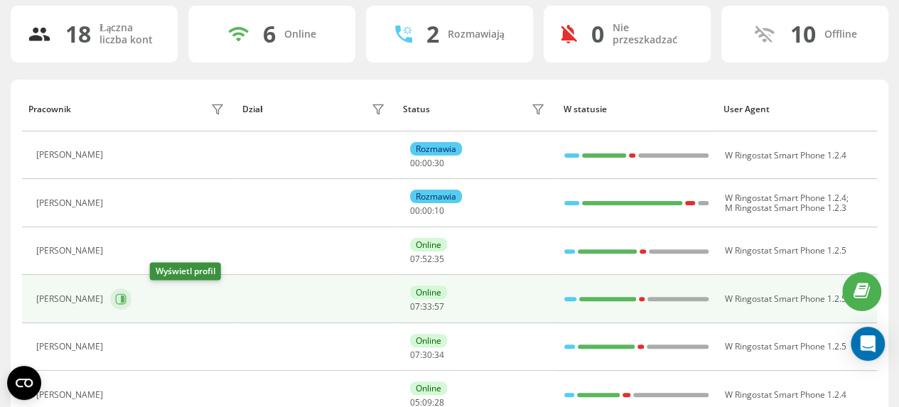
click at [124, 298] on icon at bounding box center [123, 299] width 4 height 7
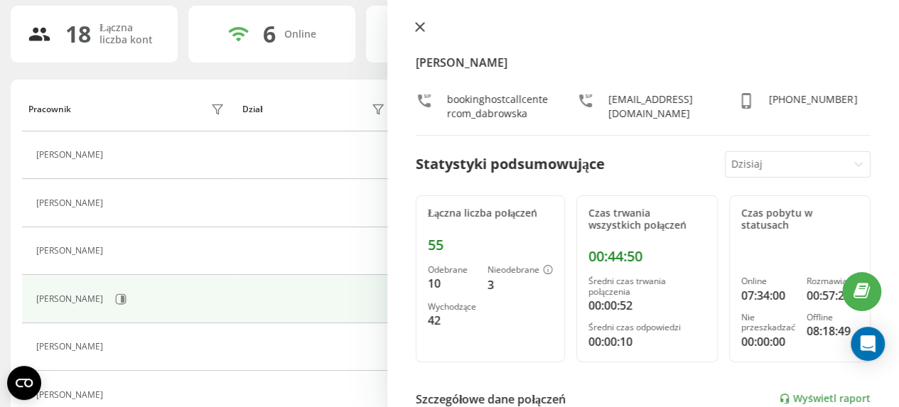
click at [418, 31] on icon at bounding box center [420, 27] width 10 height 10
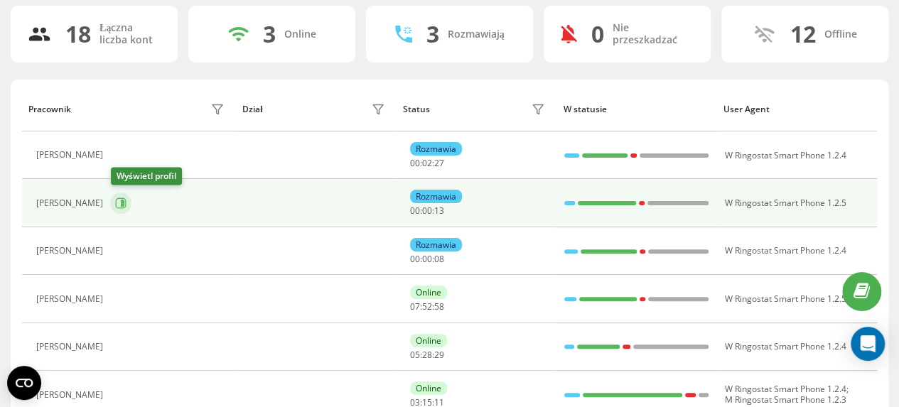
click at [126, 201] on icon at bounding box center [121, 203] width 11 height 11
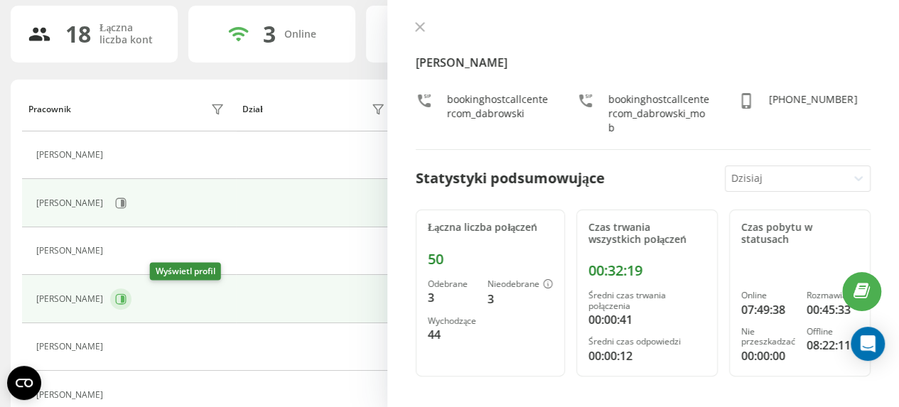
click at [124, 299] on icon at bounding box center [123, 299] width 4 height 7
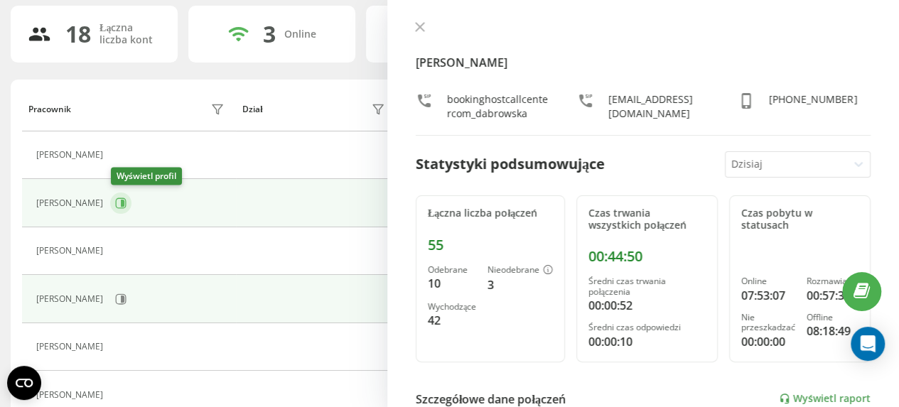
click at [124, 200] on icon at bounding box center [123, 203] width 4 height 7
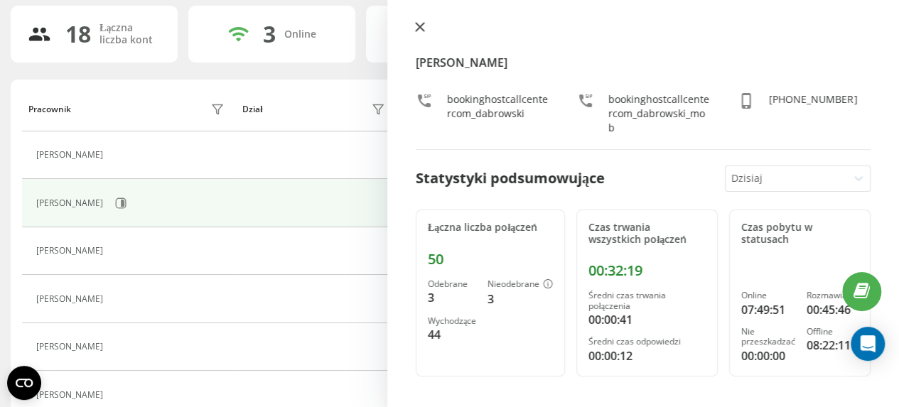
click at [418, 28] on icon at bounding box center [420, 27] width 10 height 10
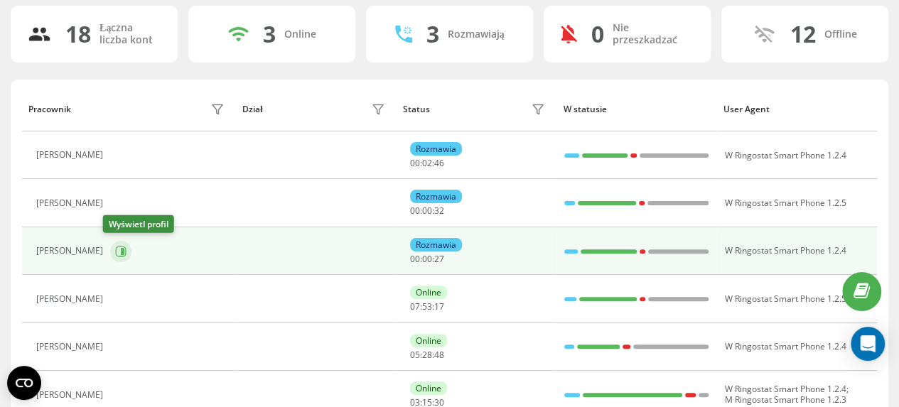
click at [121, 251] on icon at bounding box center [123, 250] width 4 height 7
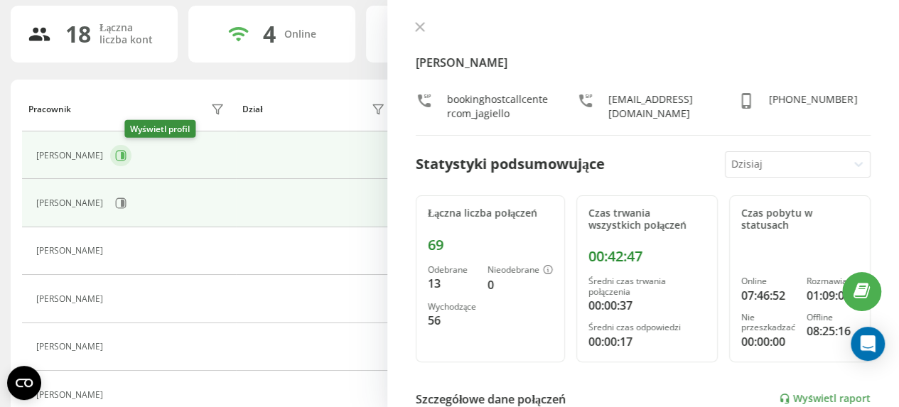
click at [126, 153] on icon at bounding box center [120, 155] width 11 height 11
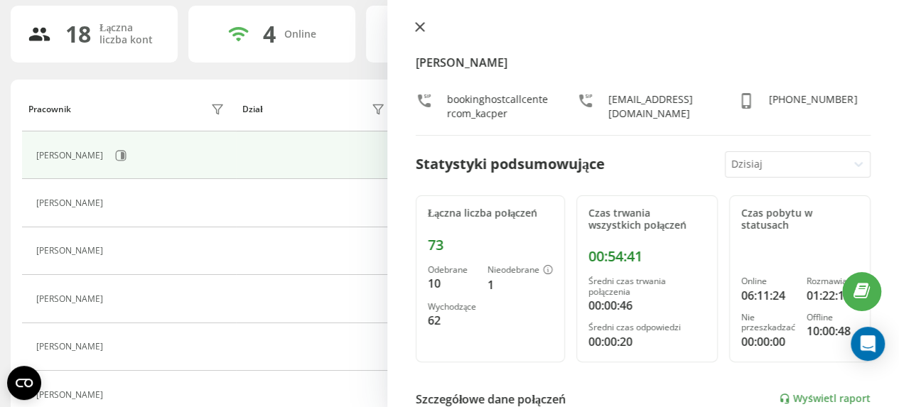
click at [423, 25] on icon at bounding box center [420, 27] width 10 height 10
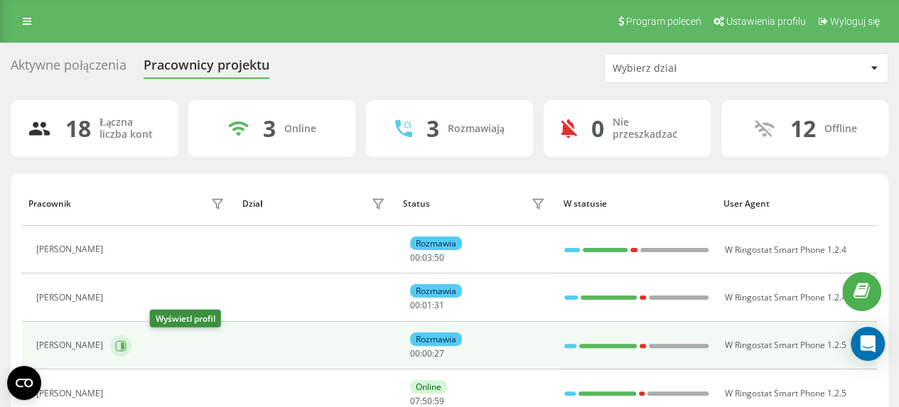
click at [124, 346] on icon at bounding box center [123, 345] width 4 height 7
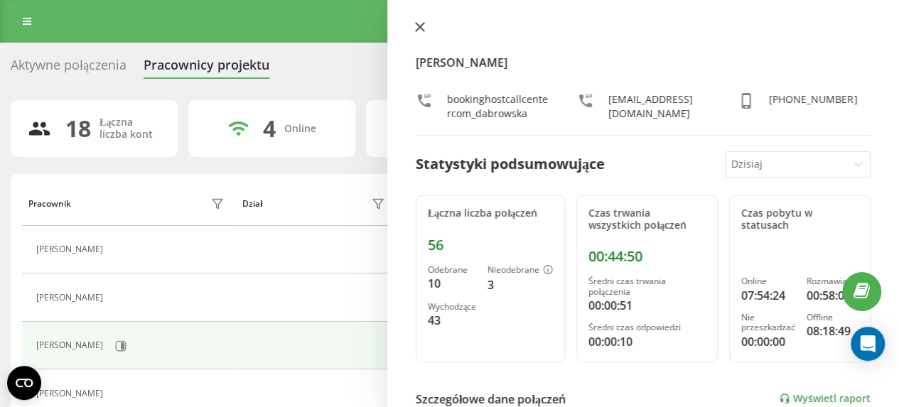
click at [422, 26] on icon at bounding box center [420, 27] width 10 height 10
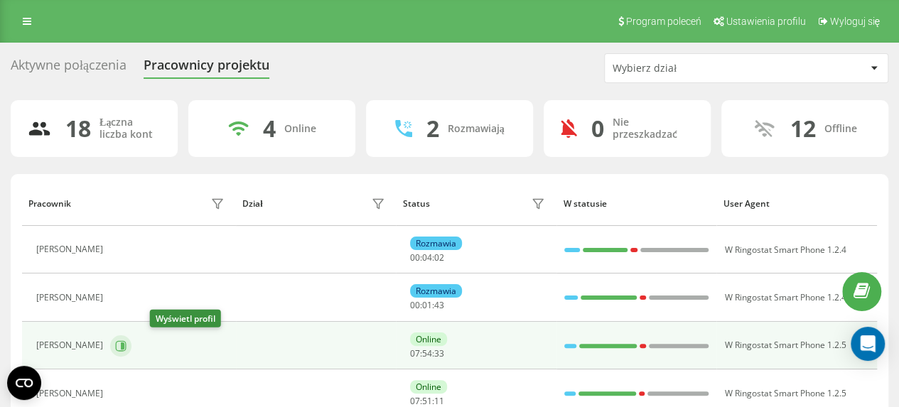
click at [124, 344] on icon at bounding box center [123, 345] width 4 height 7
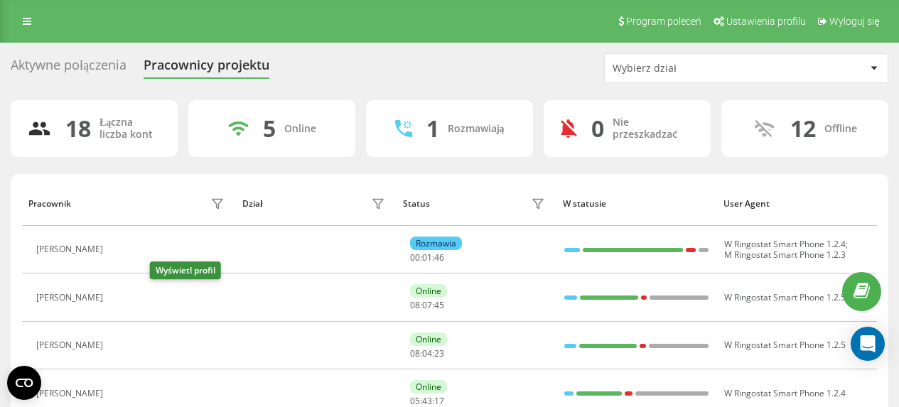
click at [124, 296] on icon at bounding box center [118, 297] width 11 height 11
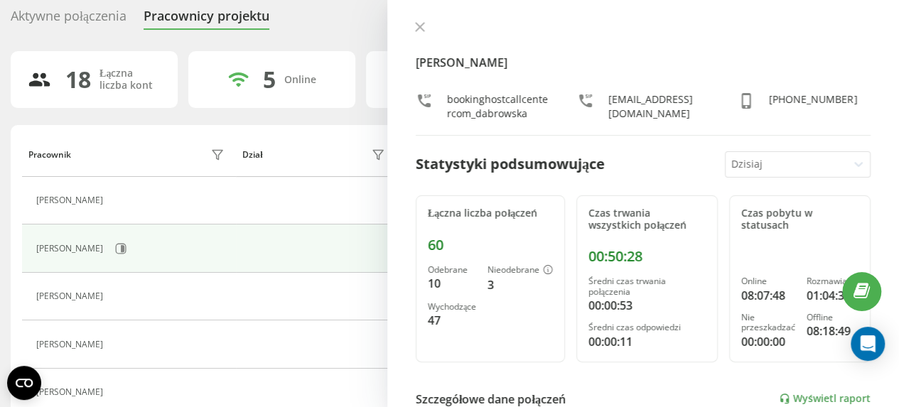
scroll to position [71, 0]
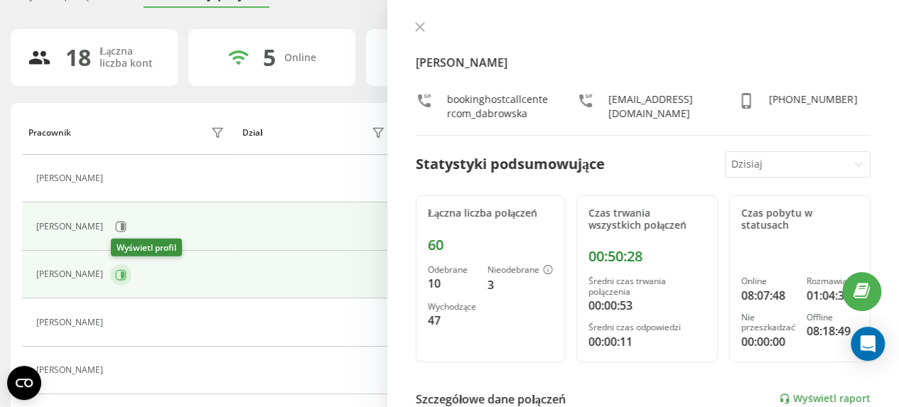
click at [124, 274] on icon at bounding box center [123, 274] width 4 height 7
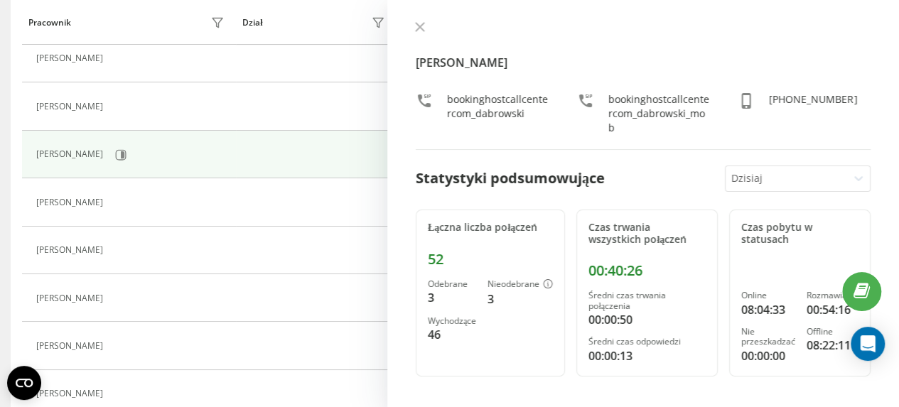
scroll to position [213, 0]
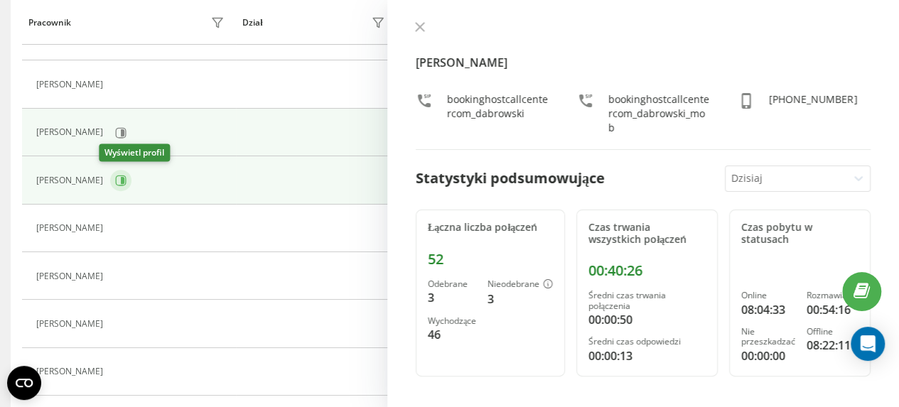
click at [121, 177] on icon at bounding box center [123, 180] width 4 height 7
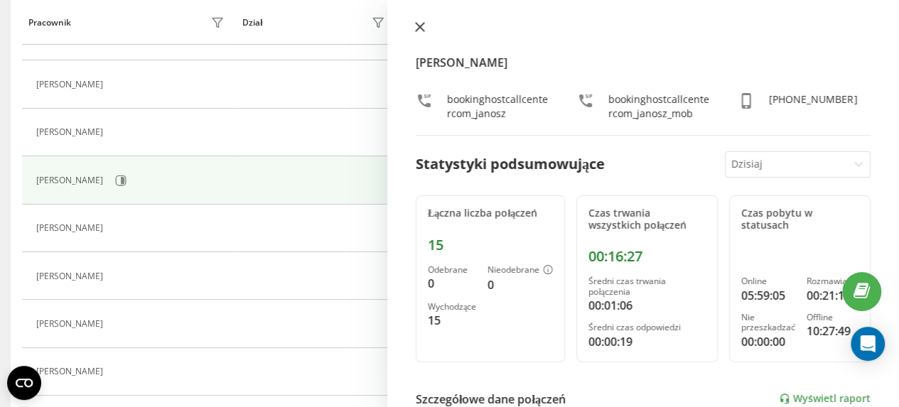
click at [423, 23] on icon at bounding box center [420, 27] width 9 height 9
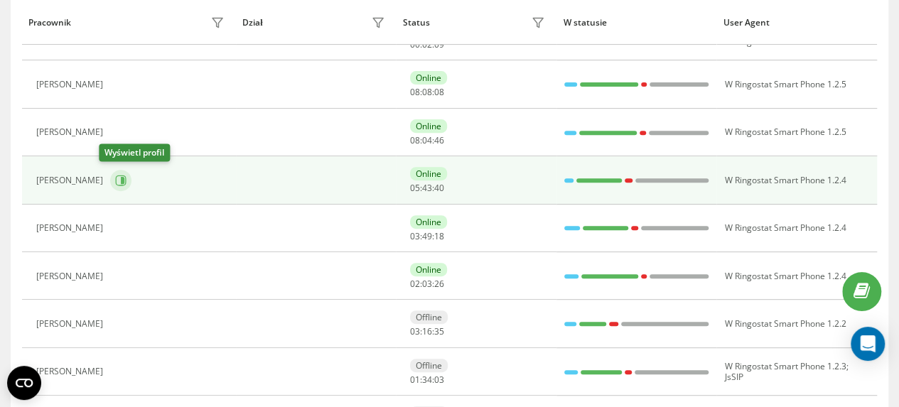
click at [121, 178] on icon at bounding box center [123, 180] width 4 height 7
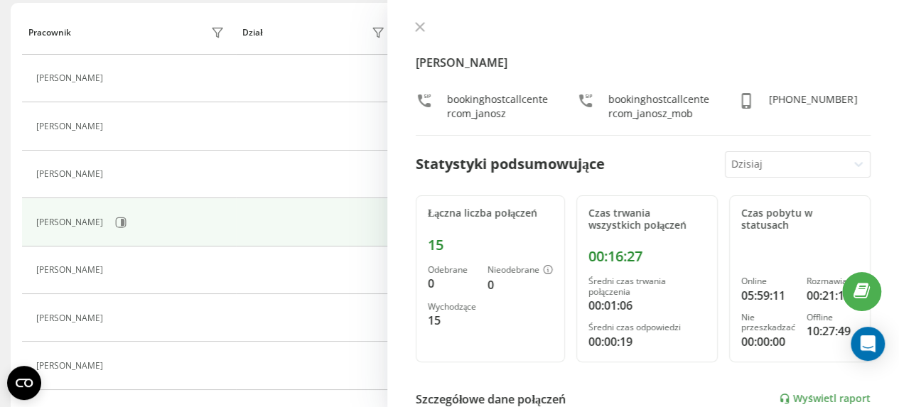
scroll to position [142, 0]
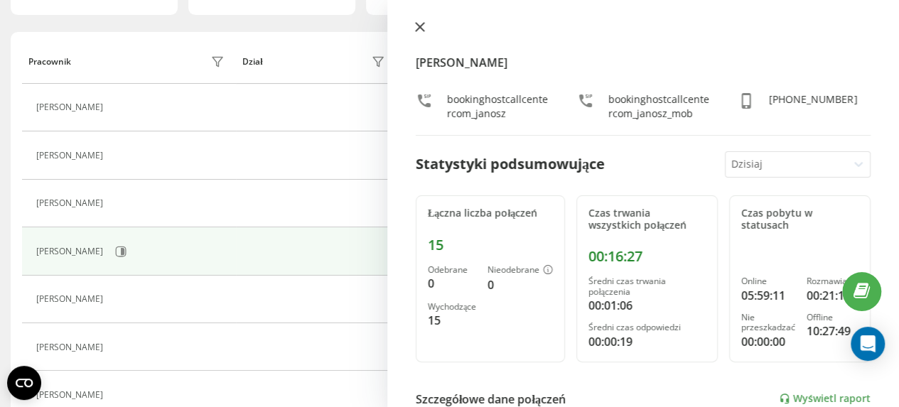
click at [423, 23] on icon at bounding box center [420, 27] width 9 height 9
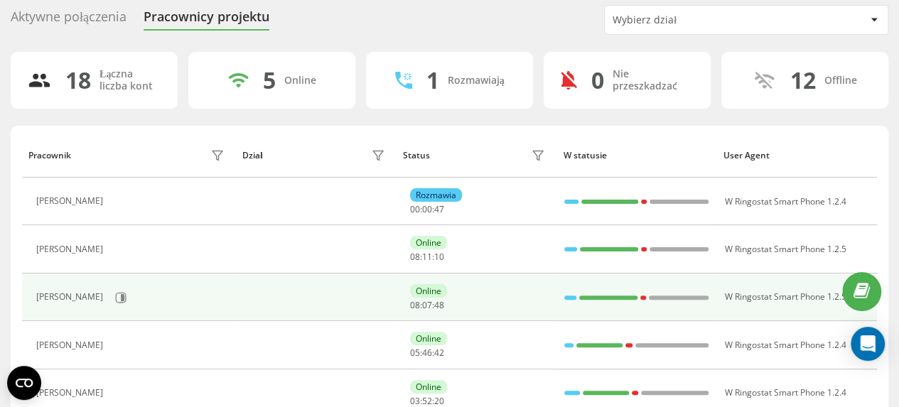
scroll to position [71, 0]
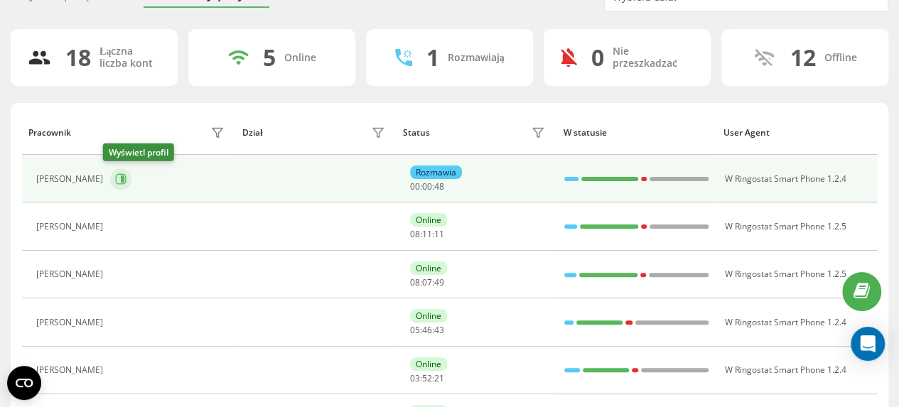
click at [121, 178] on icon at bounding box center [123, 178] width 4 height 7
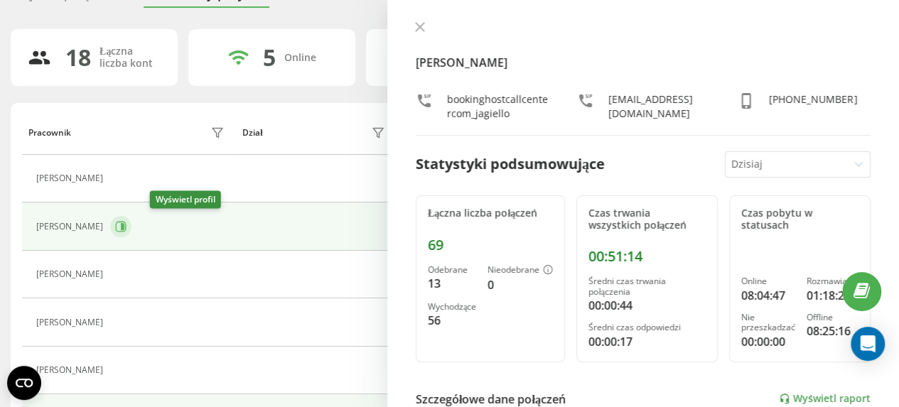
click at [126, 227] on icon at bounding box center [120, 226] width 11 height 11
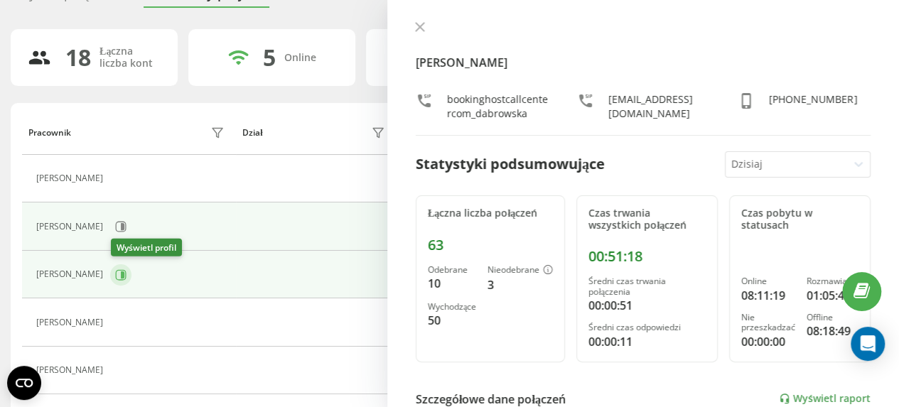
click at [124, 275] on icon at bounding box center [123, 274] width 4 height 7
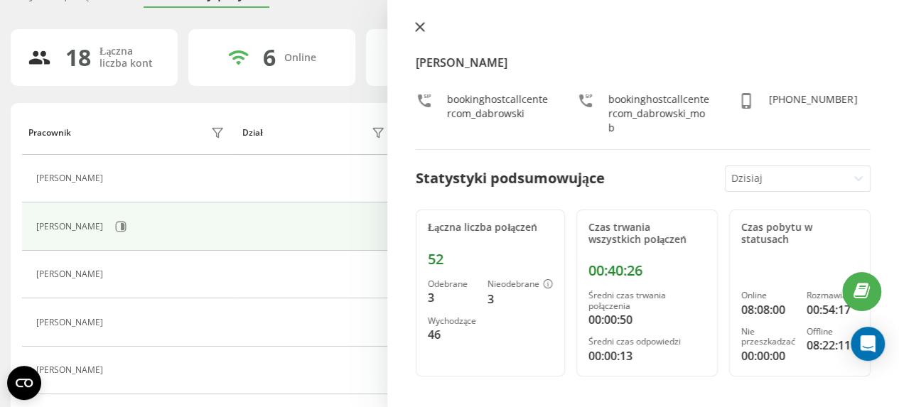
click at [422, 29] on icon at bounding box center [420, 27] width 9 height 9
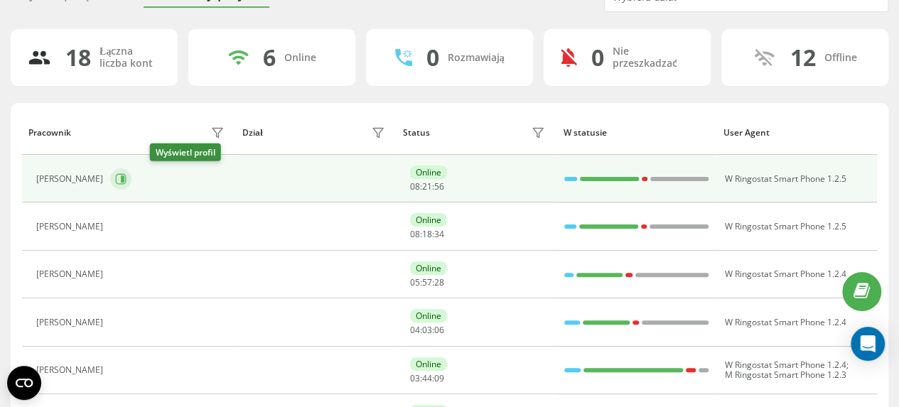
click at [124, 180] on icon at bounding box center [123, 178] width 4 height 7
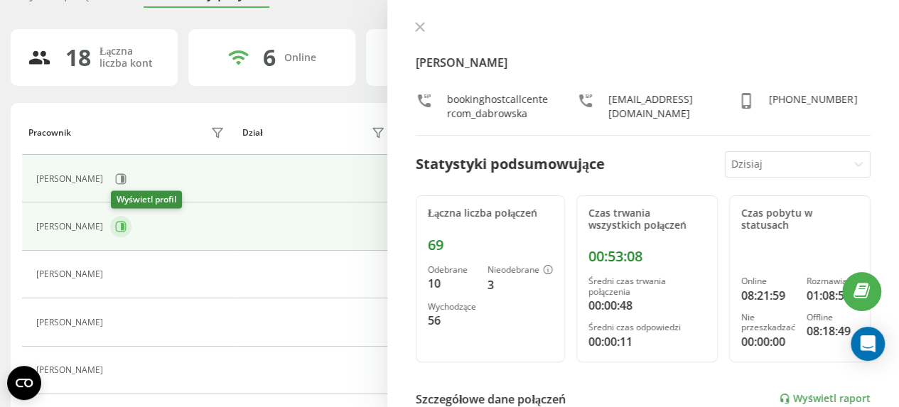
click at [122, 227] on icon at bounding box center [123, 226] width 4 height 7
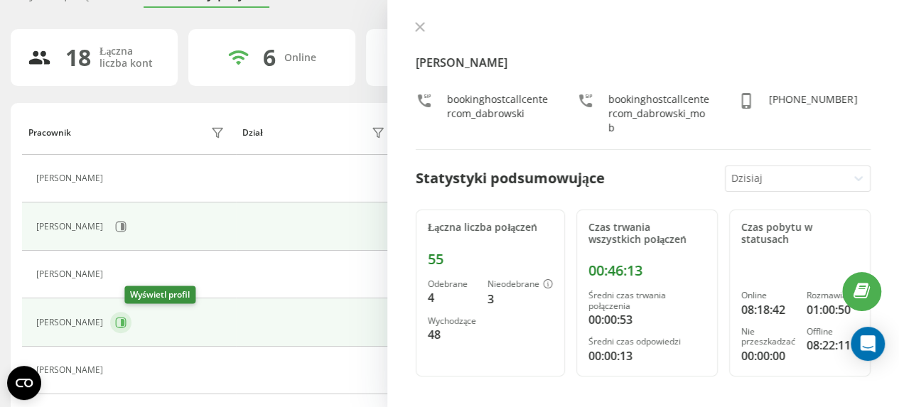
click at [124, 323] on icon at bounding box center [123, 322] width 4 height 7
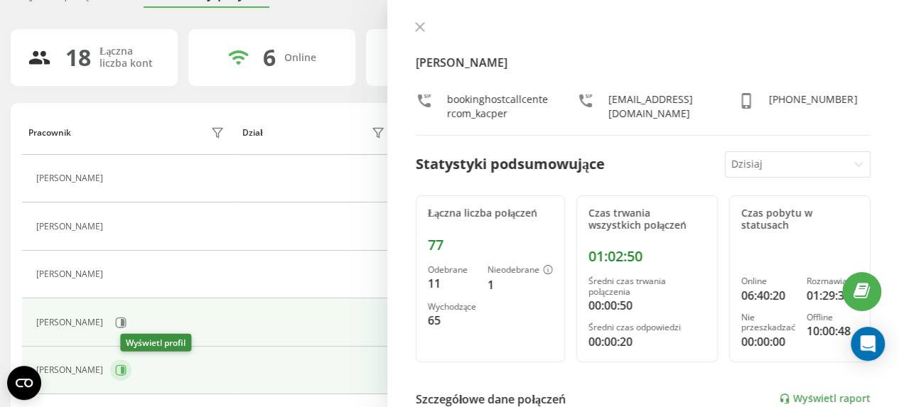
click at [126, 370] on icon at bounding box center [120, 369] width 11 height 11
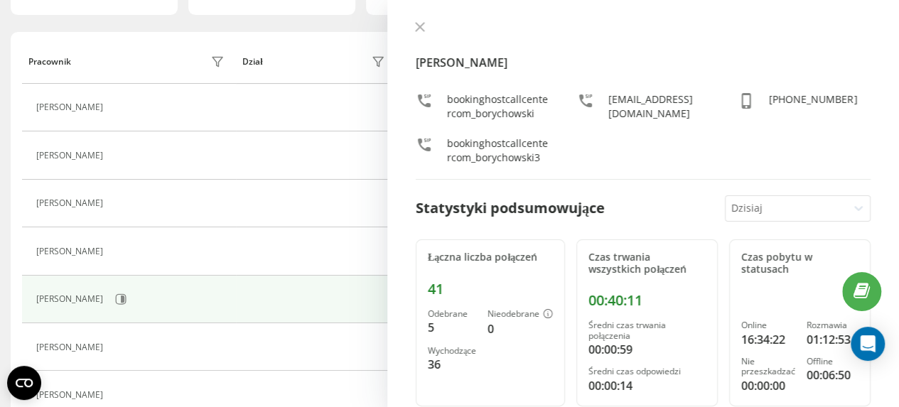
scroll to position [213, 0]
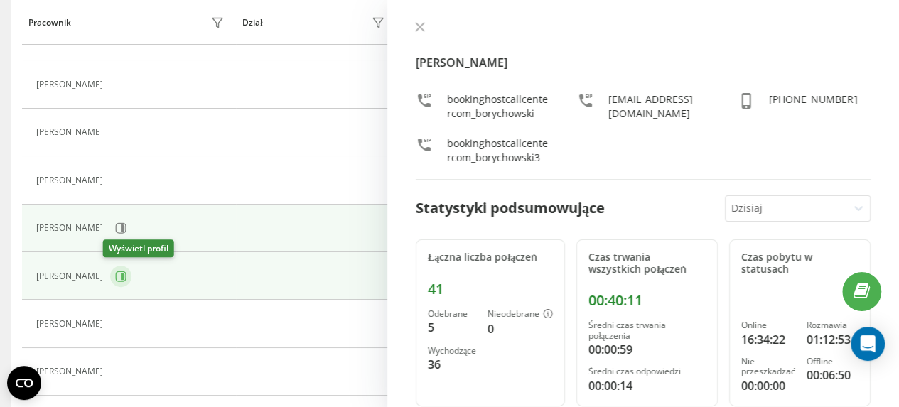
click at [115, 273] on icon at bounding box center [120, 276] width 11 height 11
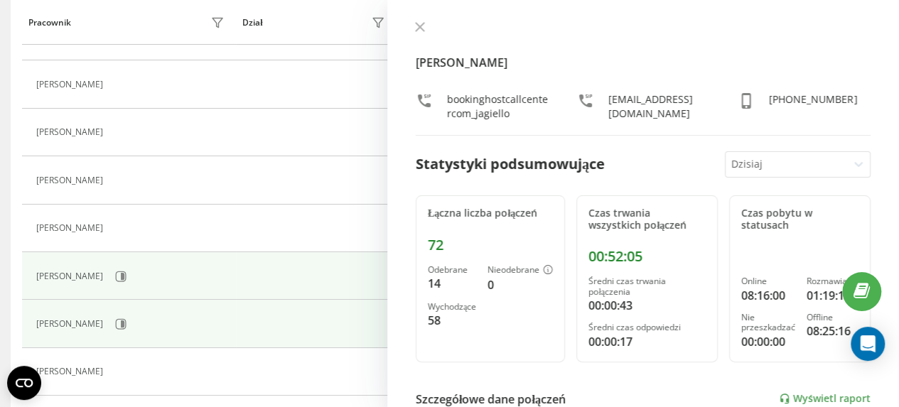
scroll to position [284, 0]
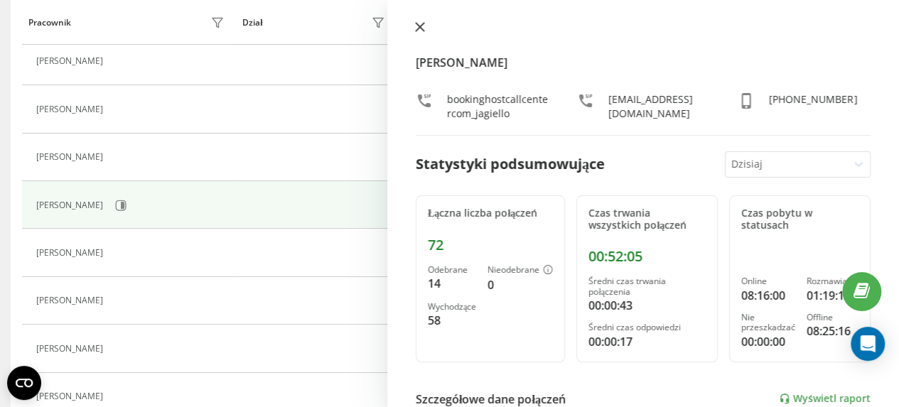
click at [423, 26] on icon at bounding box center [420, 27] width 10 height 10
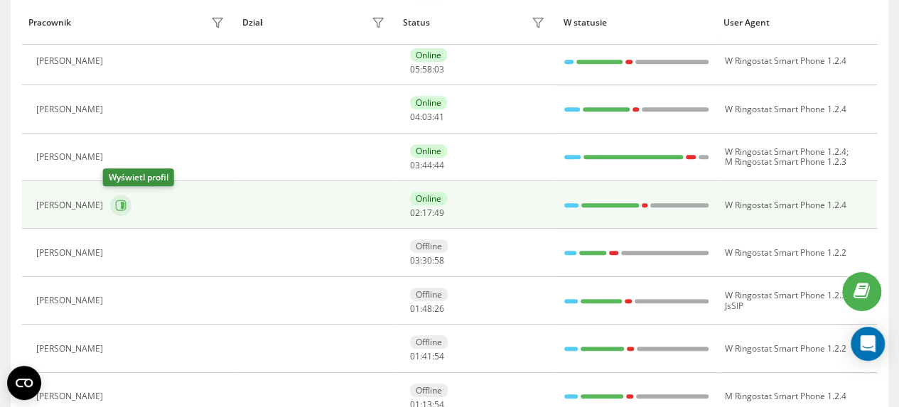
click at [121, 203] on icon at bounding box center [123, 205] width 4 height 7
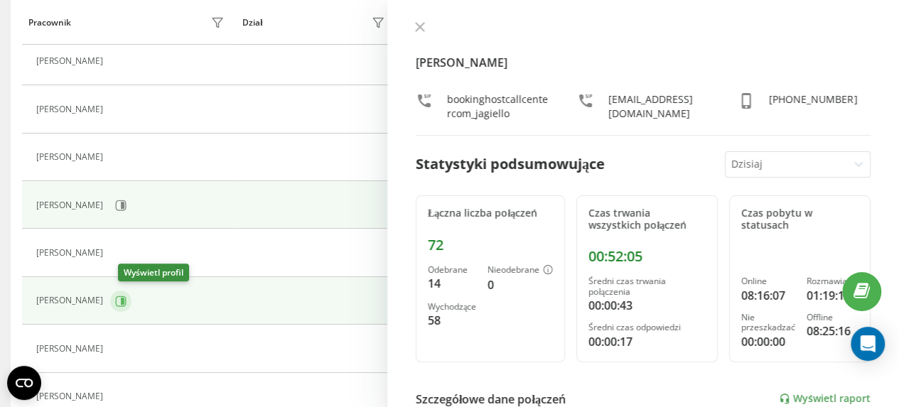
click at [124, 297] on icon at bounding box center [123, 300] width 4 height 7
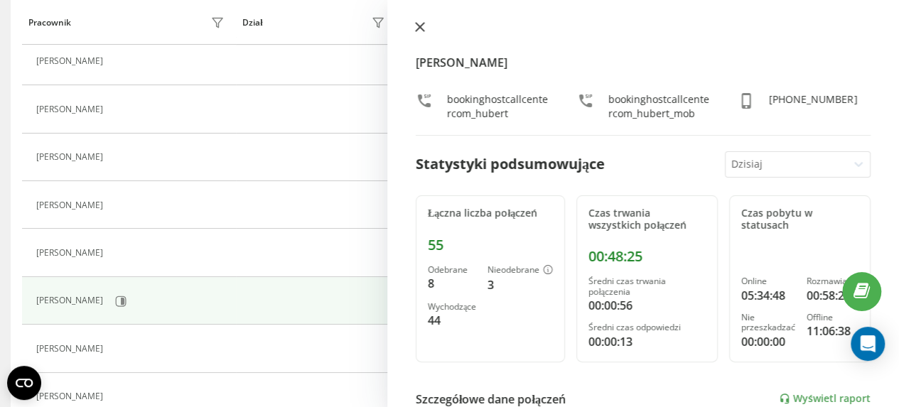
click at [419, 26] on icon at bounding box center [420, 27] width 9 height 9
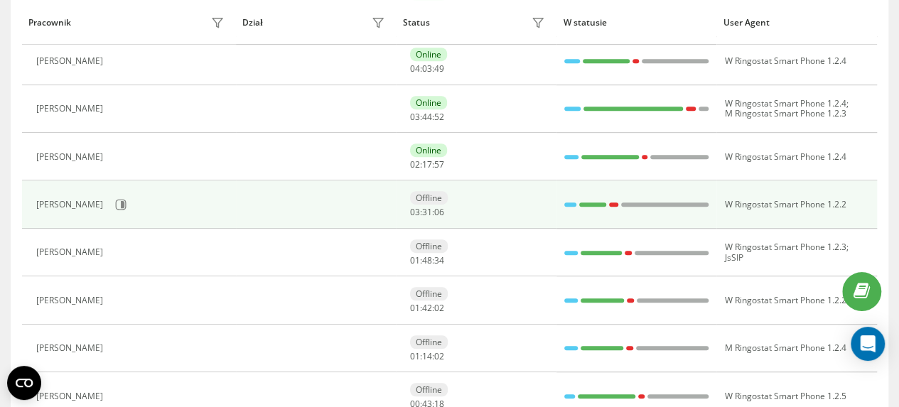
scroll to position [355, 0]
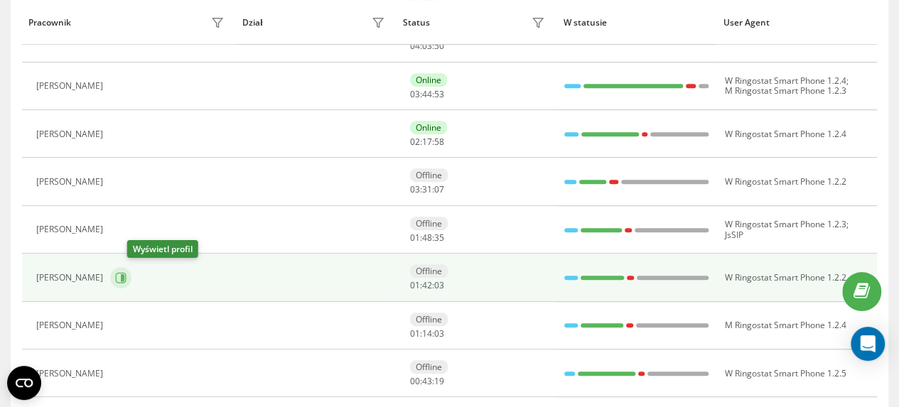
click at [126, 272] on icon at bounding box center [120, 277] width 11 height 11
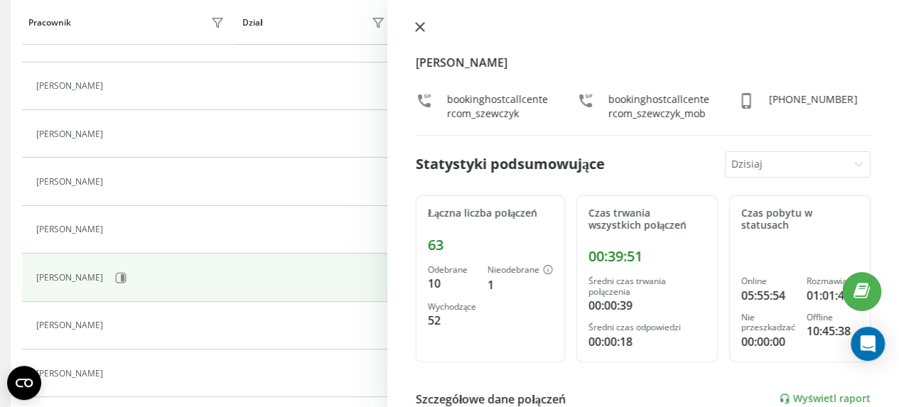
click at [420, 25] on icon at bounding box center [420, 27] width 10 height 10
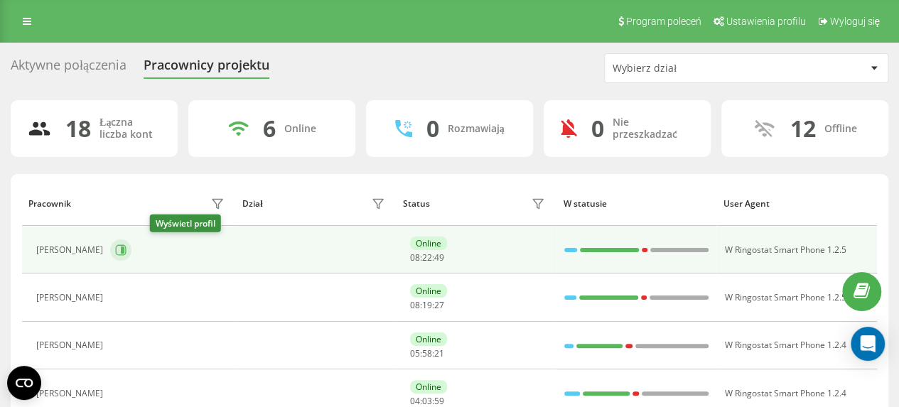
click at [126, 249] on icon at bounding box center [120, 249] width 11 height 11
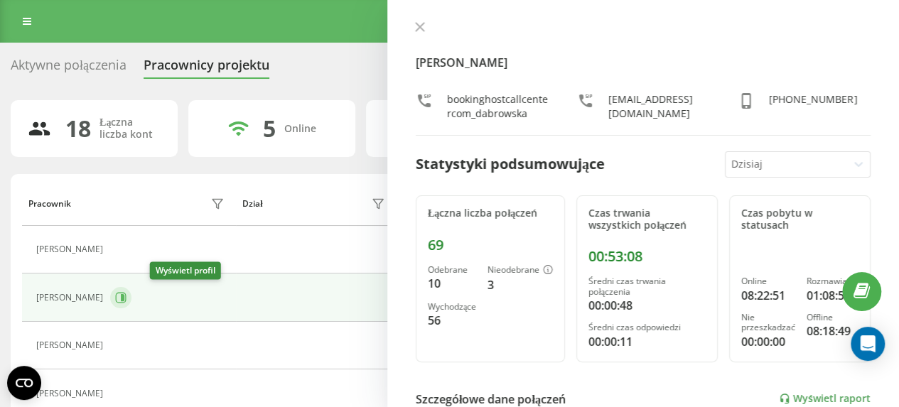
click at [124, 296] on icon at bounding box center [123, 297] width 4 height 7
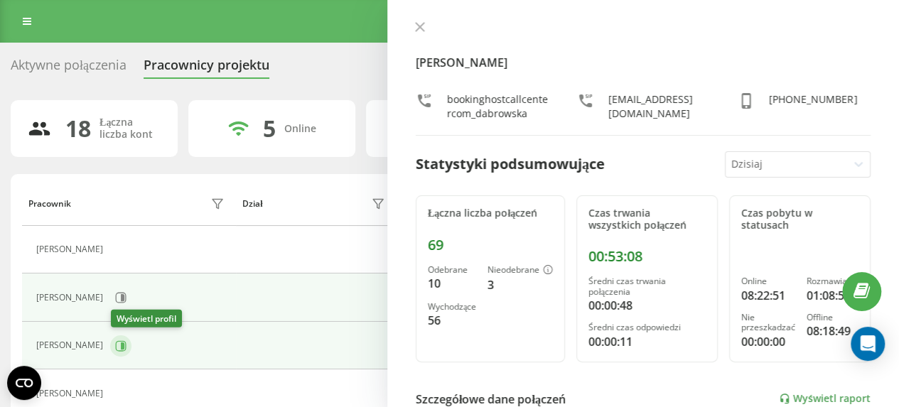
click at [121, 345] on icon at bounding box center [123, 345] width 4 height 7
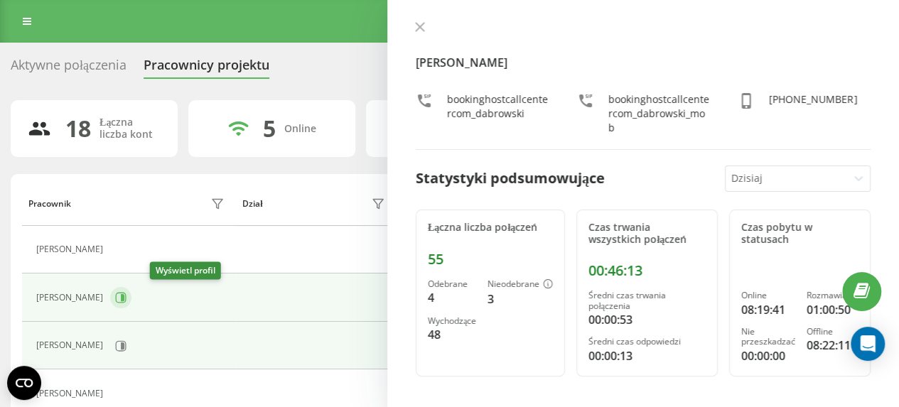
click at [126, 299] on icon at bounding box center [121, 298] width 11 height 11
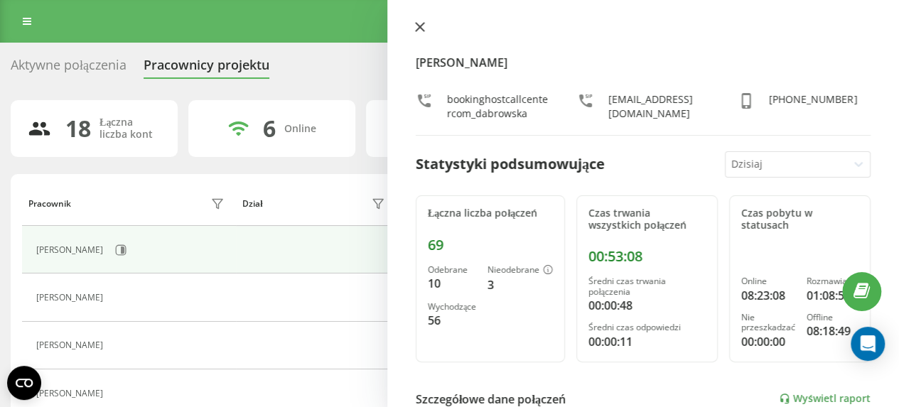
drag, startPoint x: 422, startPoint y: 27, endPoint x: 413, endPoint y: 40, distance: 15.4
click at [421, 27] on icon at bounding box center [420, 27] width 10 height 10
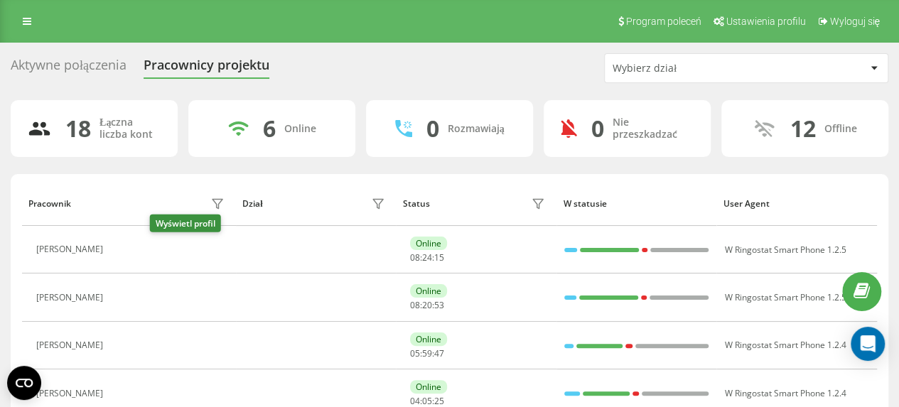
drag, startPoint x: 161, startPoint y: 249, endPoint x: 194, endPoint y: 251, distance: 32.7
click at [122, 249] on icon at bounding box center [121, 250] width 4 height 7
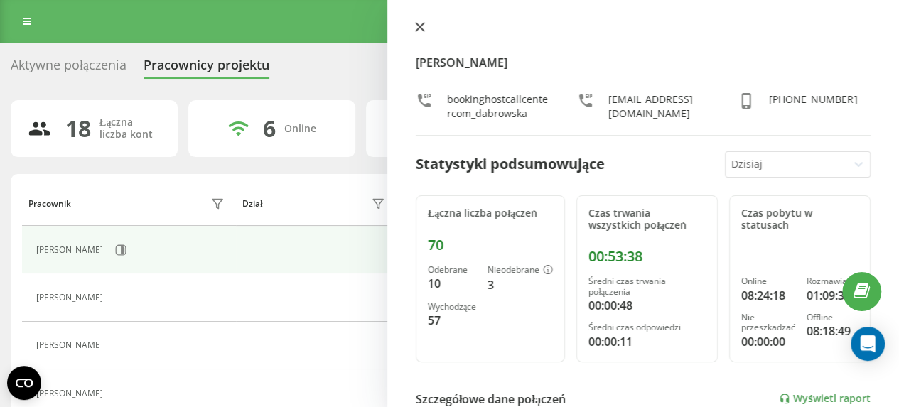
drag, startPoint x: 421, startPoint y: 26, endPoint x: 386, endPoint y: 36, distance: 36.2
click at [419, 26] on icon at bounding box center [420, 27] width 9 height 9
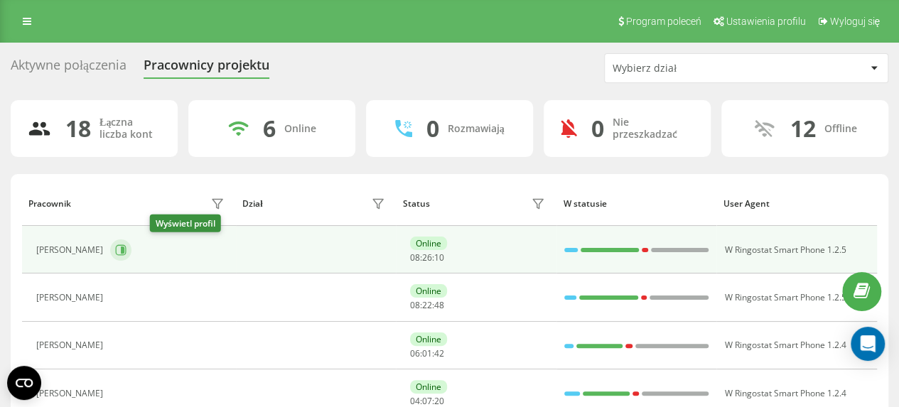
click at [124, 247] on icon at bounding box center [123, 250] width 4 height 7
